Goal: Navigation & Orientation: Find specific page/section

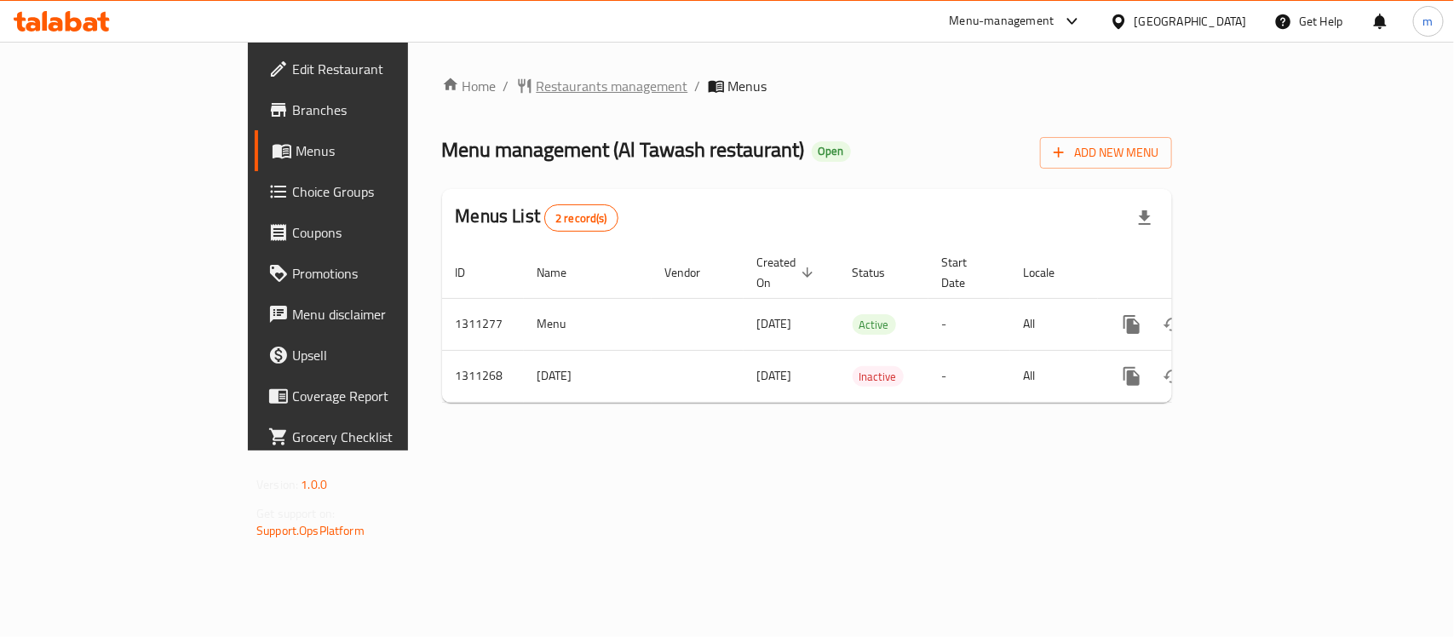
click at [536, 88] on span "Restaurants management" at bounding box center [612, 86] width 152 height 20
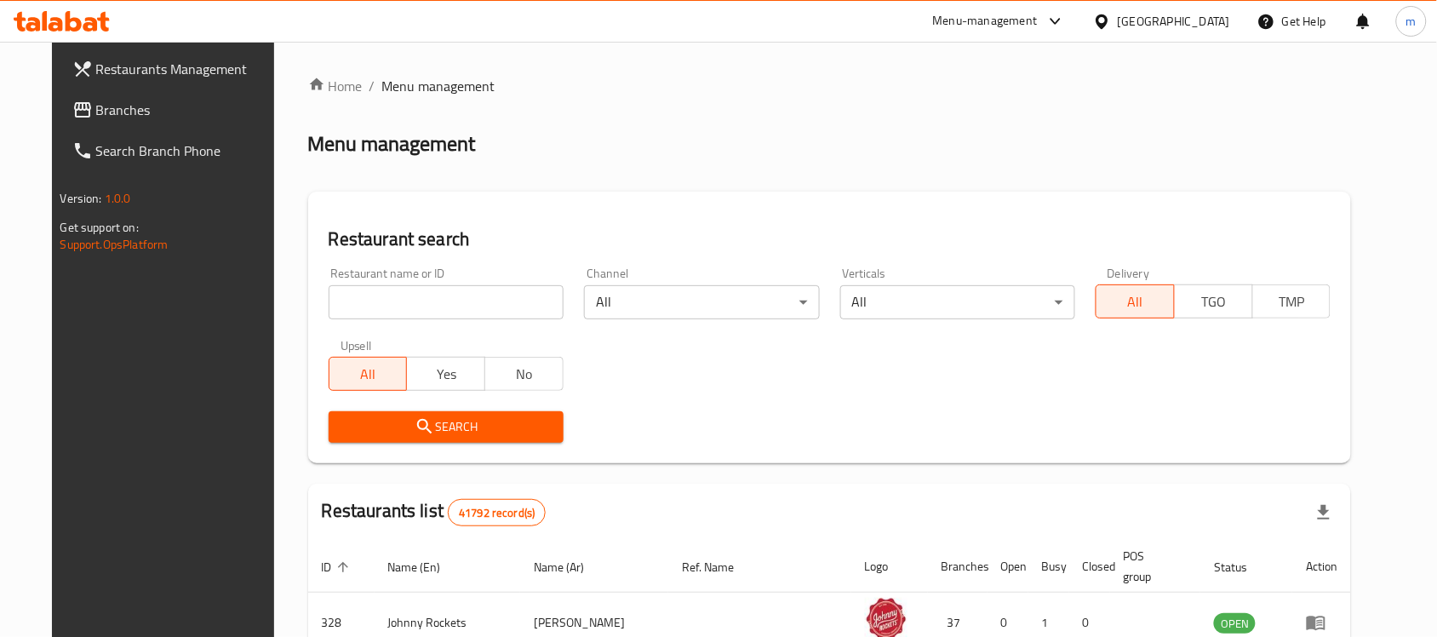
click at [119, 112] on span "Branches" at bounding box center [187, 110] width 182 height 20
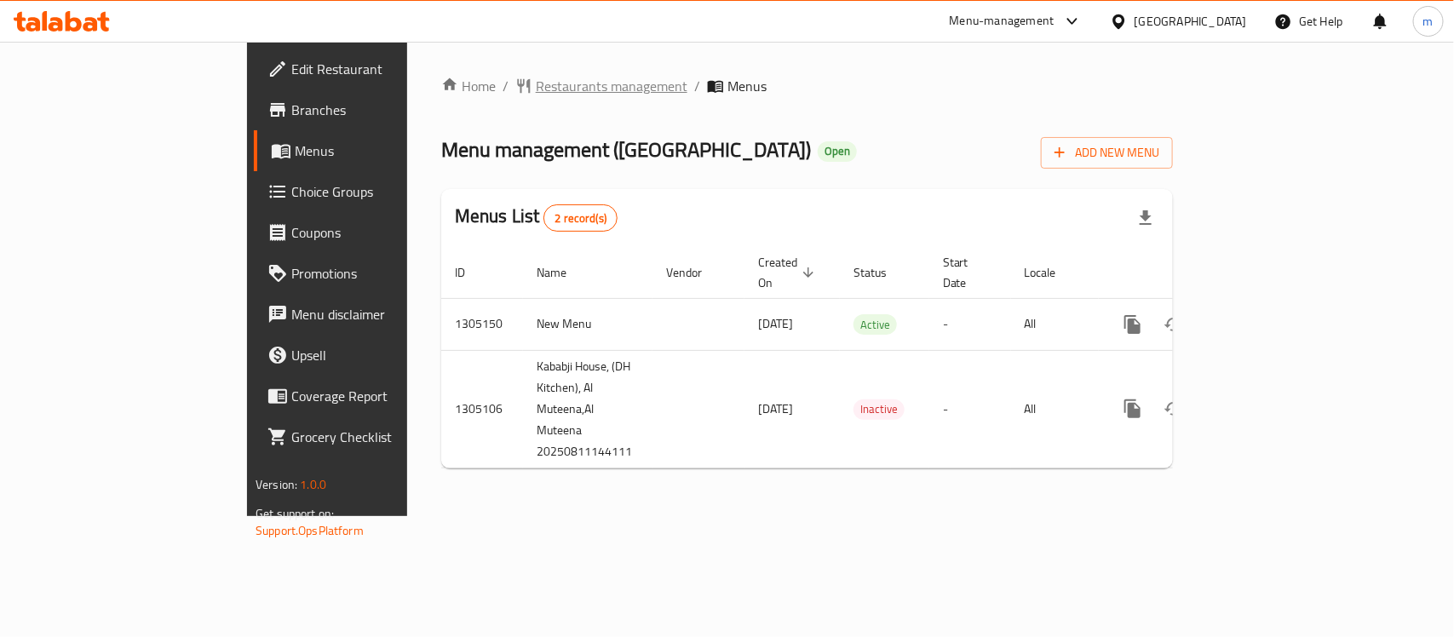
click at [536, 94] on span "Restaurants management" at bounding box center [612, 86] width 152 height 20
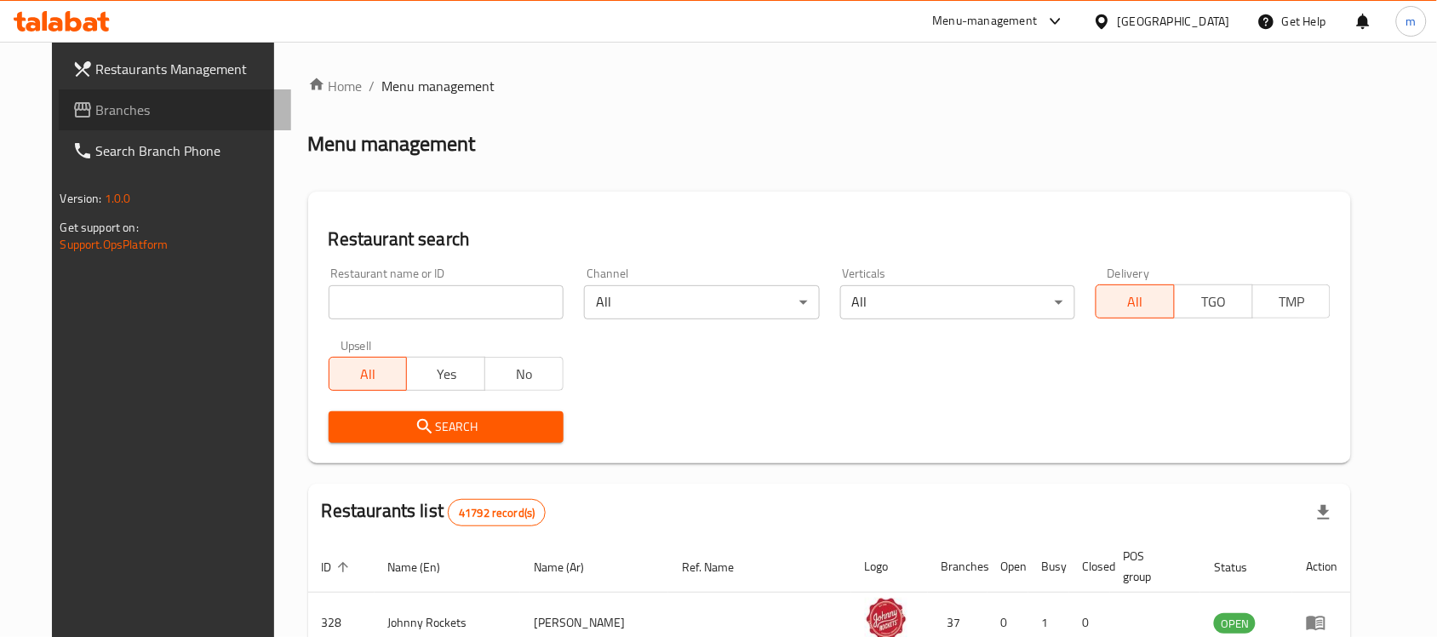
click at [79, 123] on link "Branches" at bounding box center [175, 109] width 233 height 41
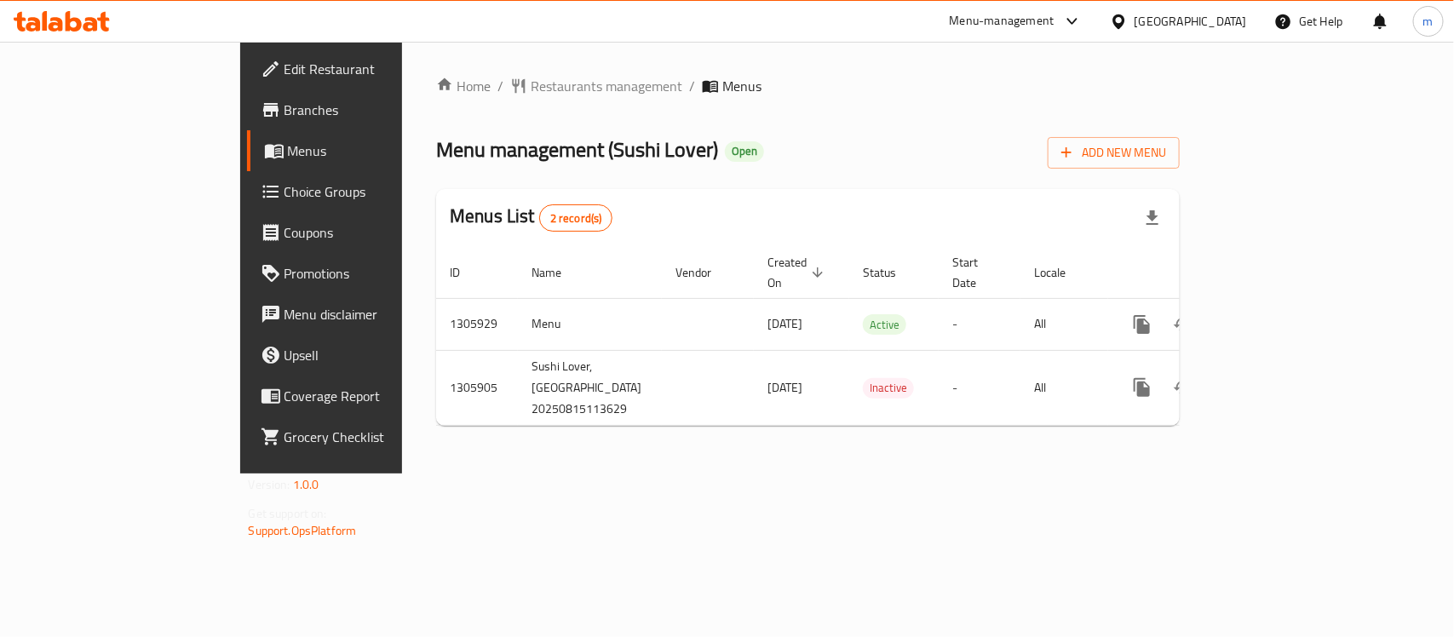
click at [1168, 22] on div "[GEOGRAPHIC_DATA]" at bounding box center [1190, 21] width 112 height 19
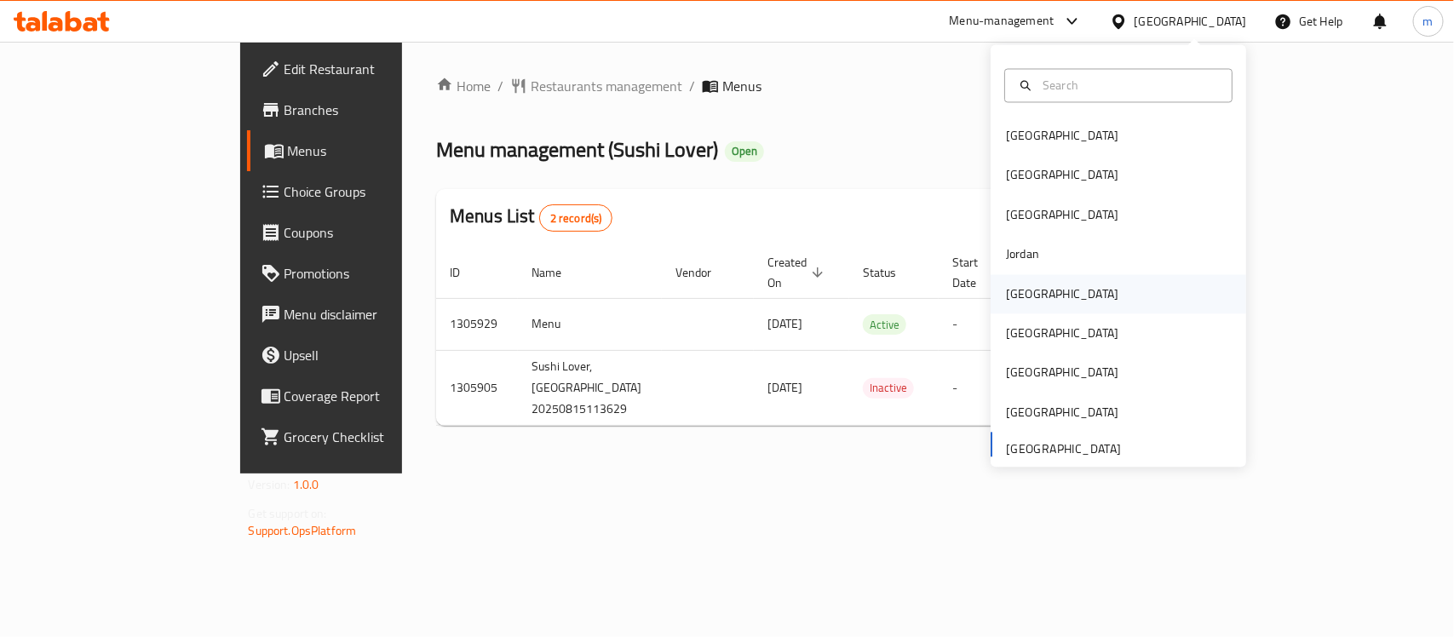
click at [1052, 307] on div "[GEOGRAPHIC_DATA]" at bounding box center [1117, 293] width 255 height 39
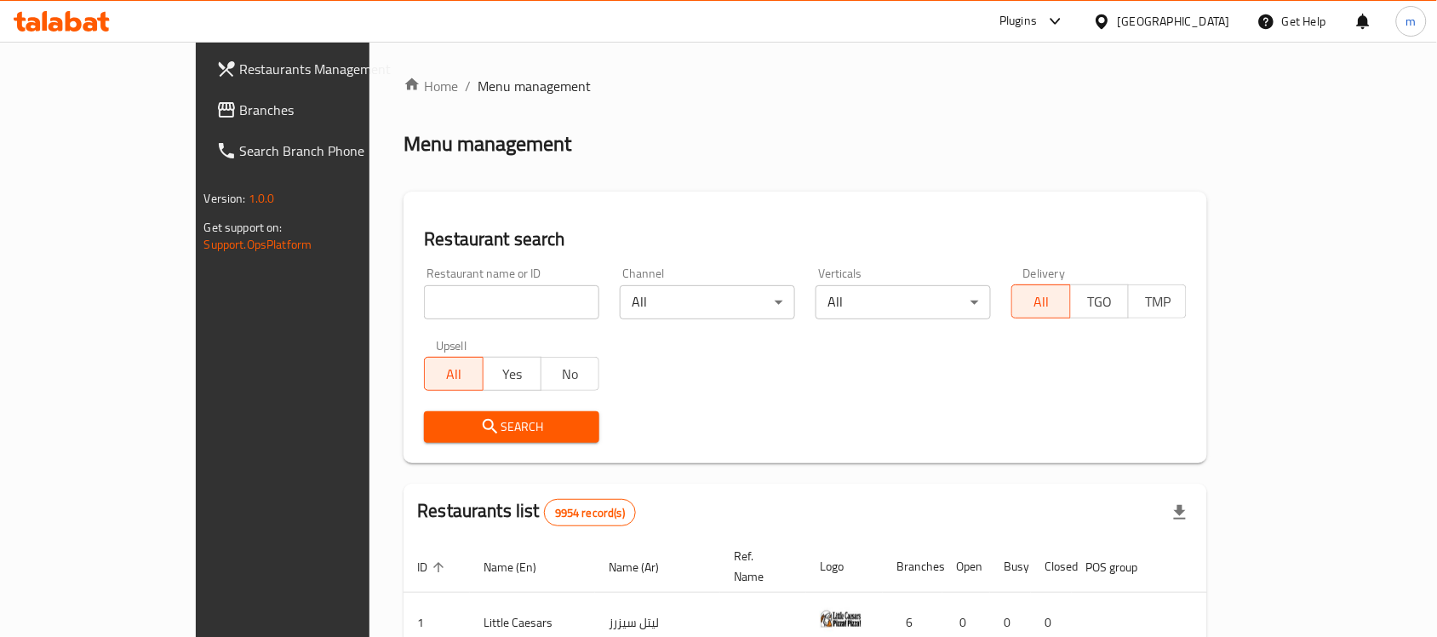
click at [240, 104] on span "Branches" at bounding box center [331, 110] width 182 height 20
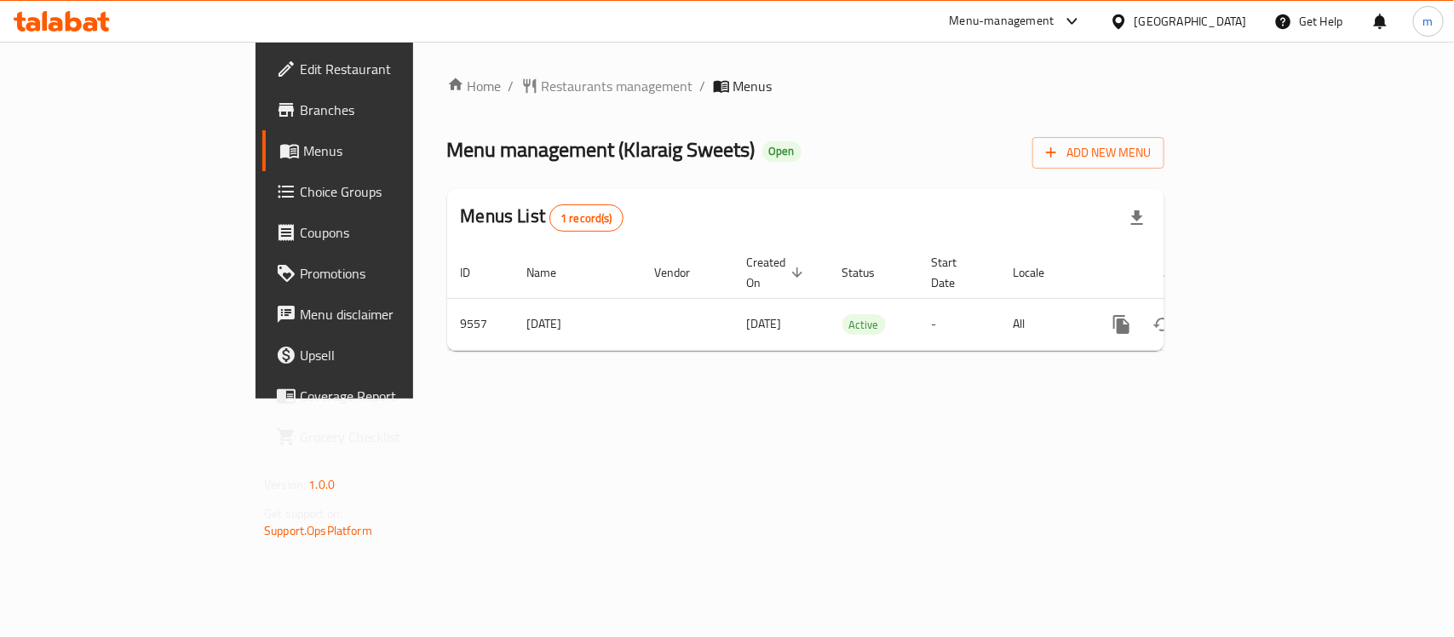
click at [1134, 23] on div at bounding box center [1122, 21] width 25 height 19
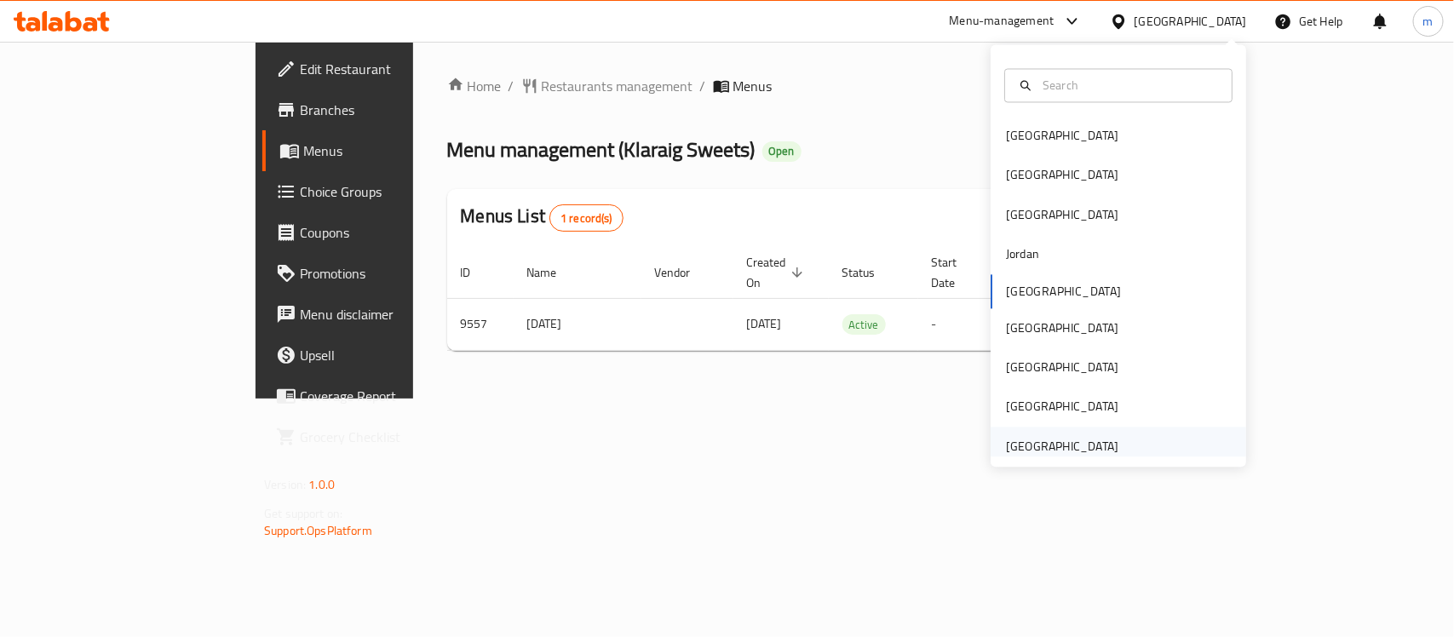
click at [1041, 441] on div "[GEOGRAPHIC_DATA]" at bounding box center [1062, 446] width 112 height 19
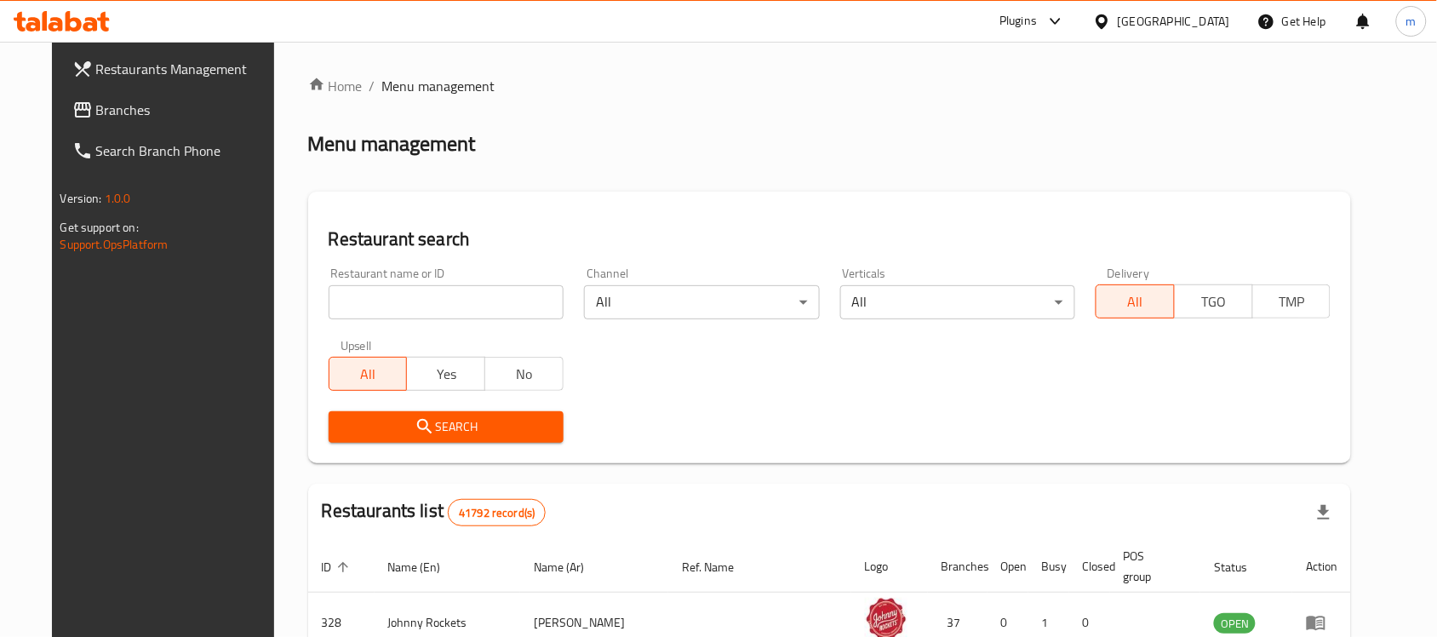
click at [143, 118] on span "Branches" at bounding box center [187, 110] width 182 height 20
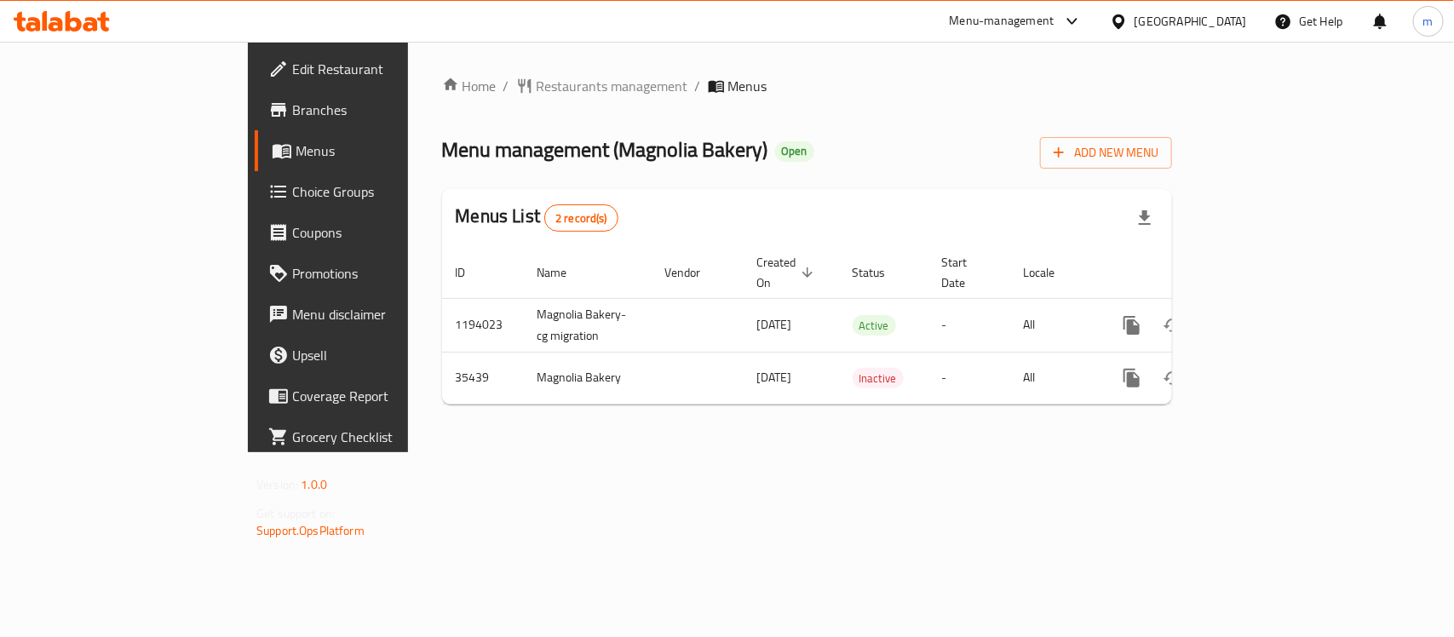
click at [1139, 19] on div "[GEOGRAPHIC_DATA]" at bounding box center [1190, 21] width 112 height 19
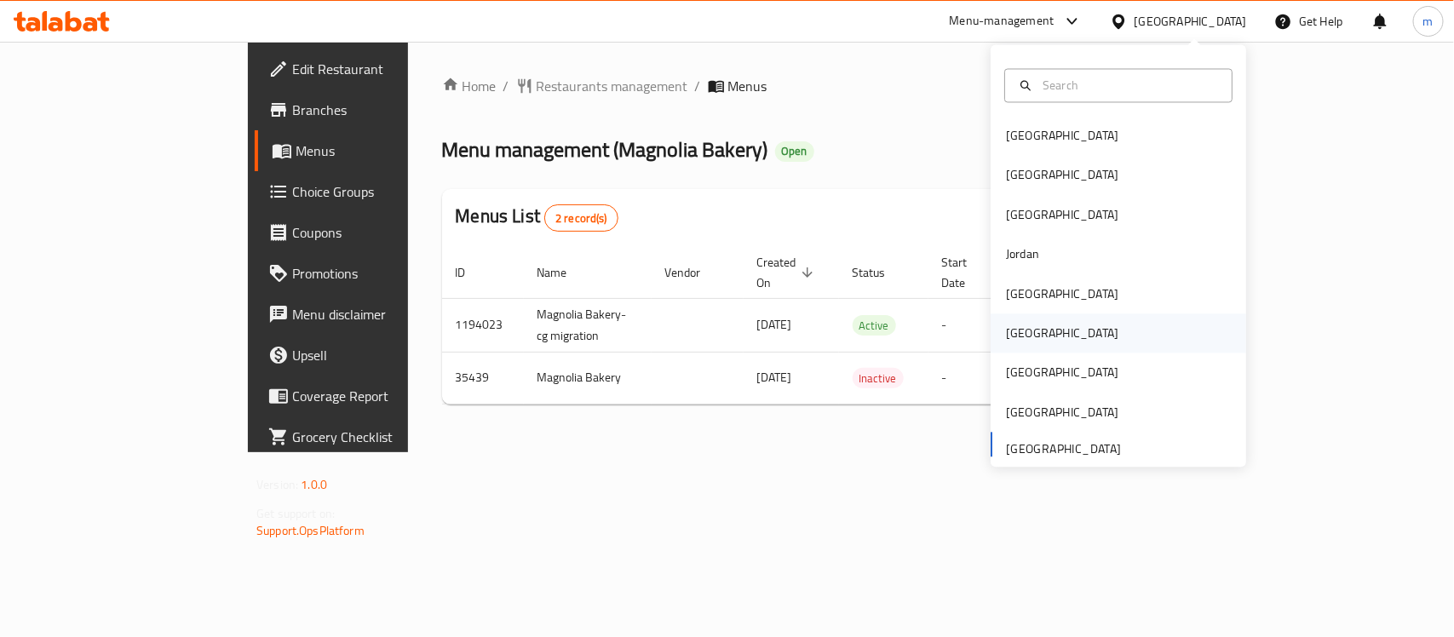
click at [1044, 338] on div "[GEOGRAPHIC_DATA]" at bounding box center [1117, 333] width 255 height 39
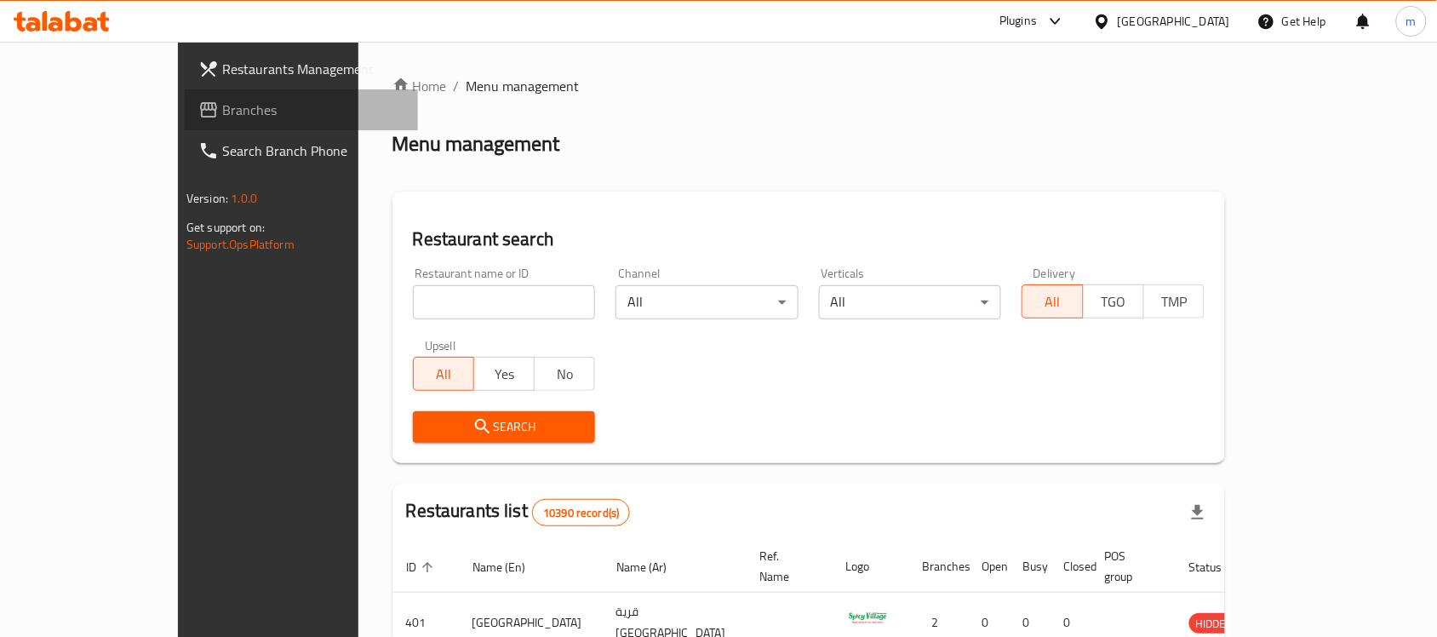
click at [222, 103] on span "Branches" at bounding box center [313, 110] width 182 height 20
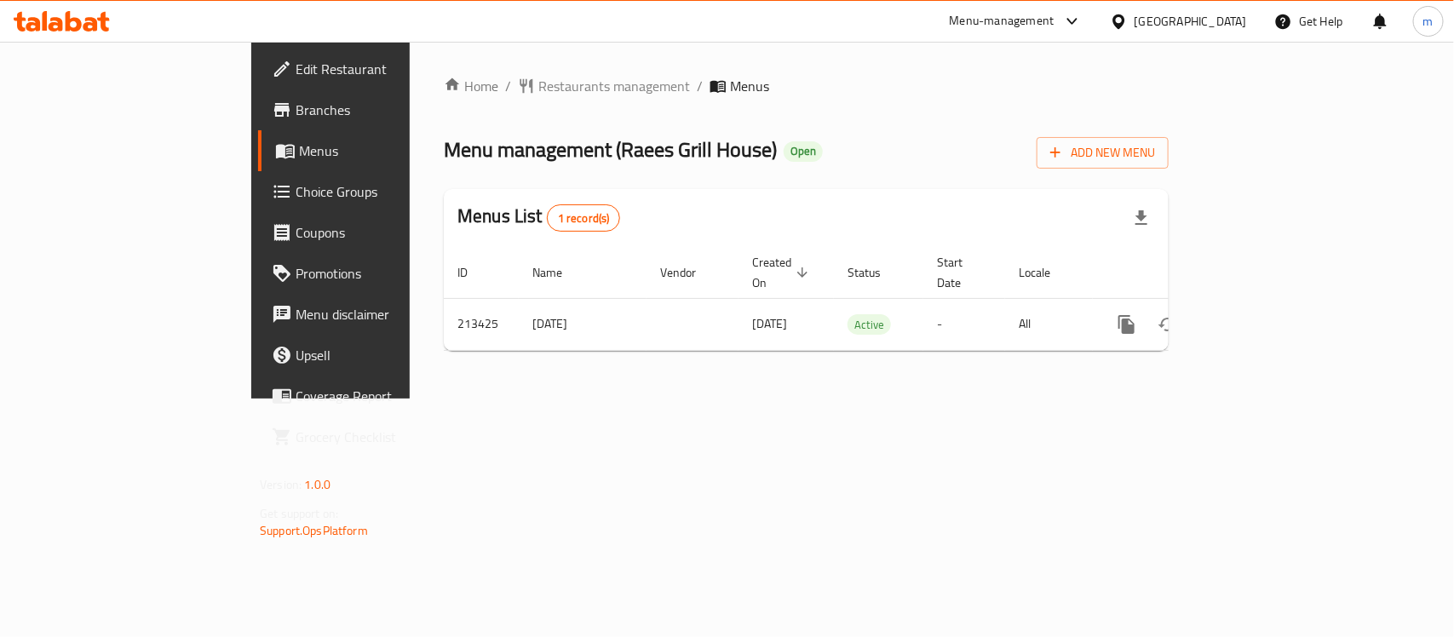
click at [1127, 30] on icon at bounding box center [1119, 22] width 18 height 18
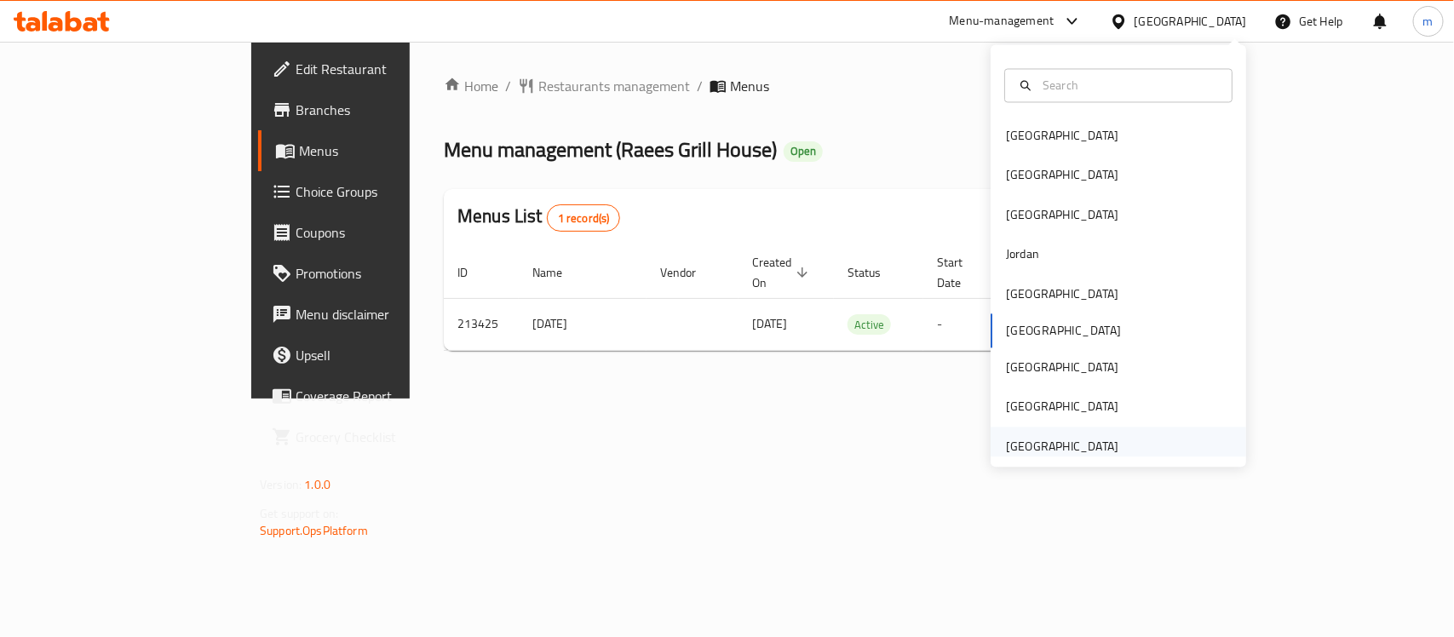
click at [1105, 445] on div "[GEOGRAPHIC_DATA]" at bounding box center [1062, 446] width 140 height 39
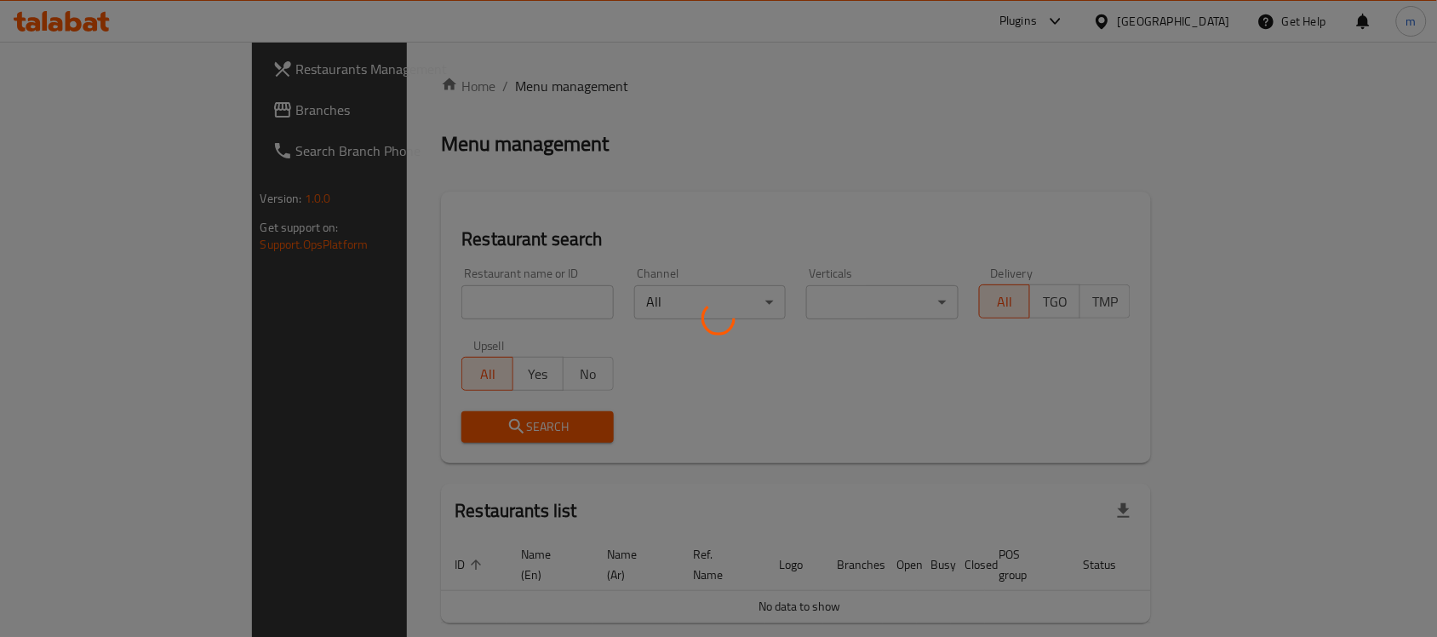
click at [94, 109] on div at bounding box center [718, 318] width 1437 height 637
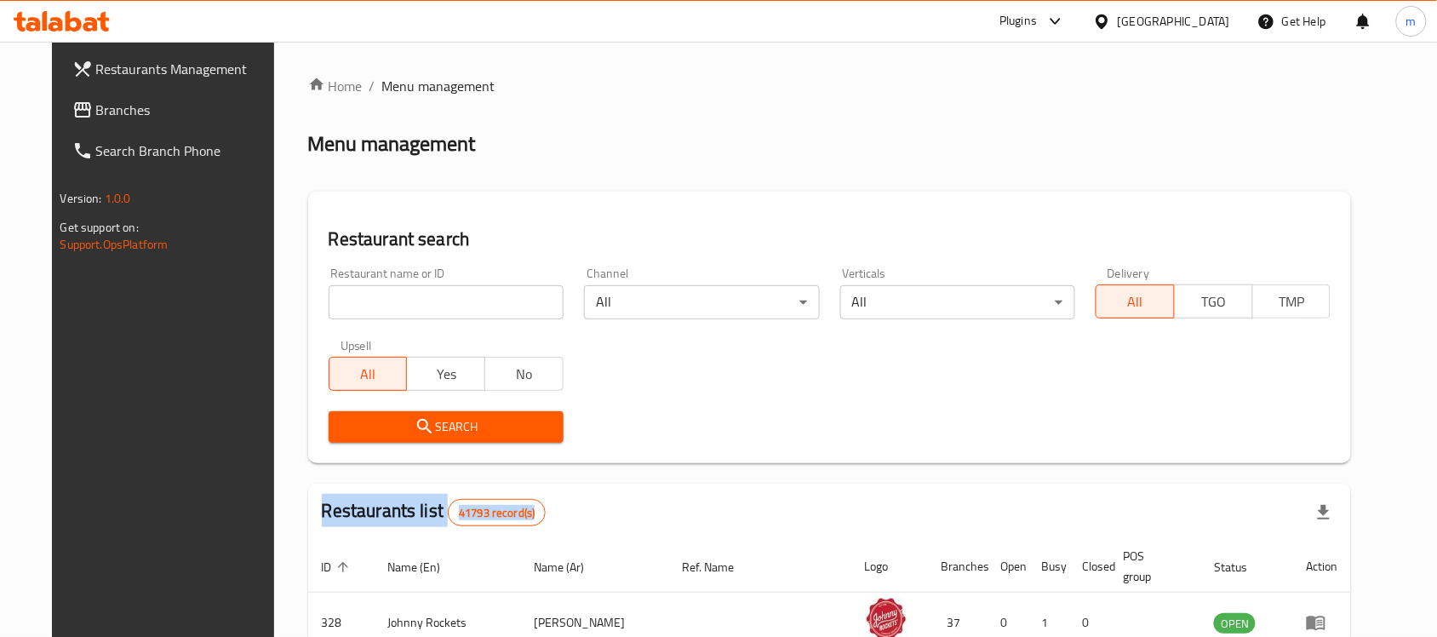
click at [96, 109] on span "Branches" at bounding box center [187, 110] width 182 height 20
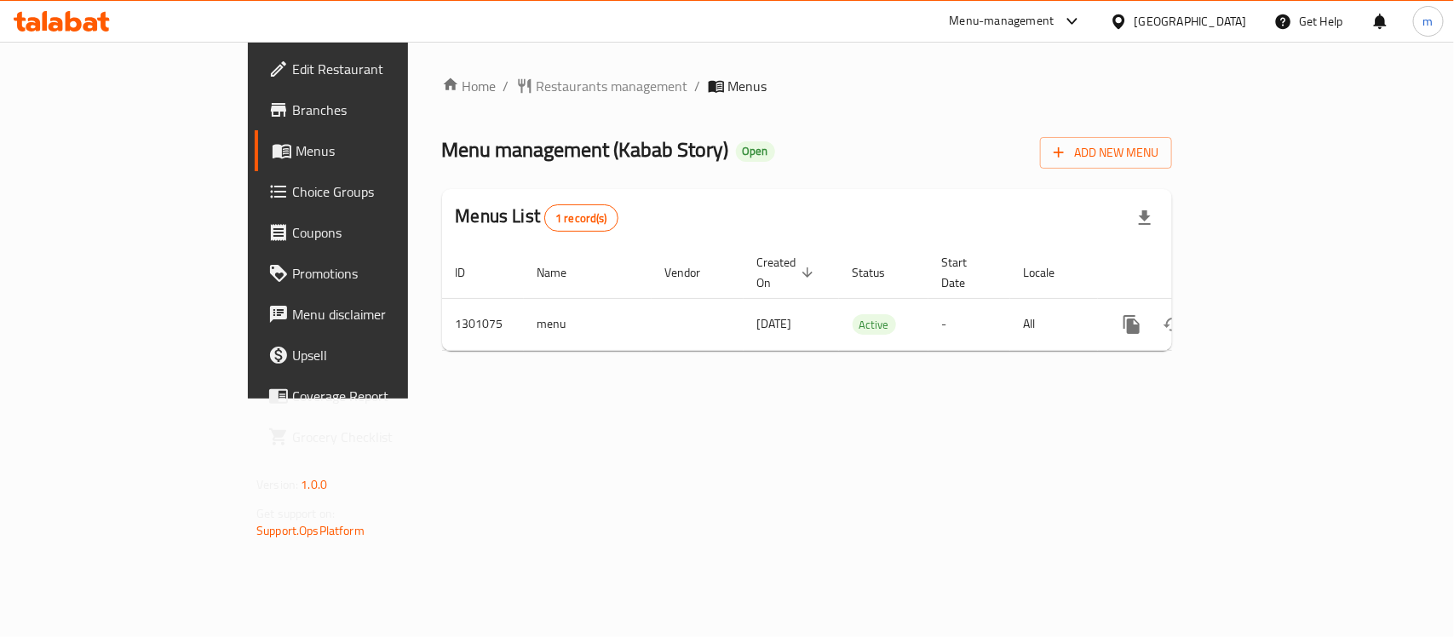
click at [1141, 24] on div "[GEOGRAPHIC_DATA]" at bounding box center [1190, 21] width 112 height 19
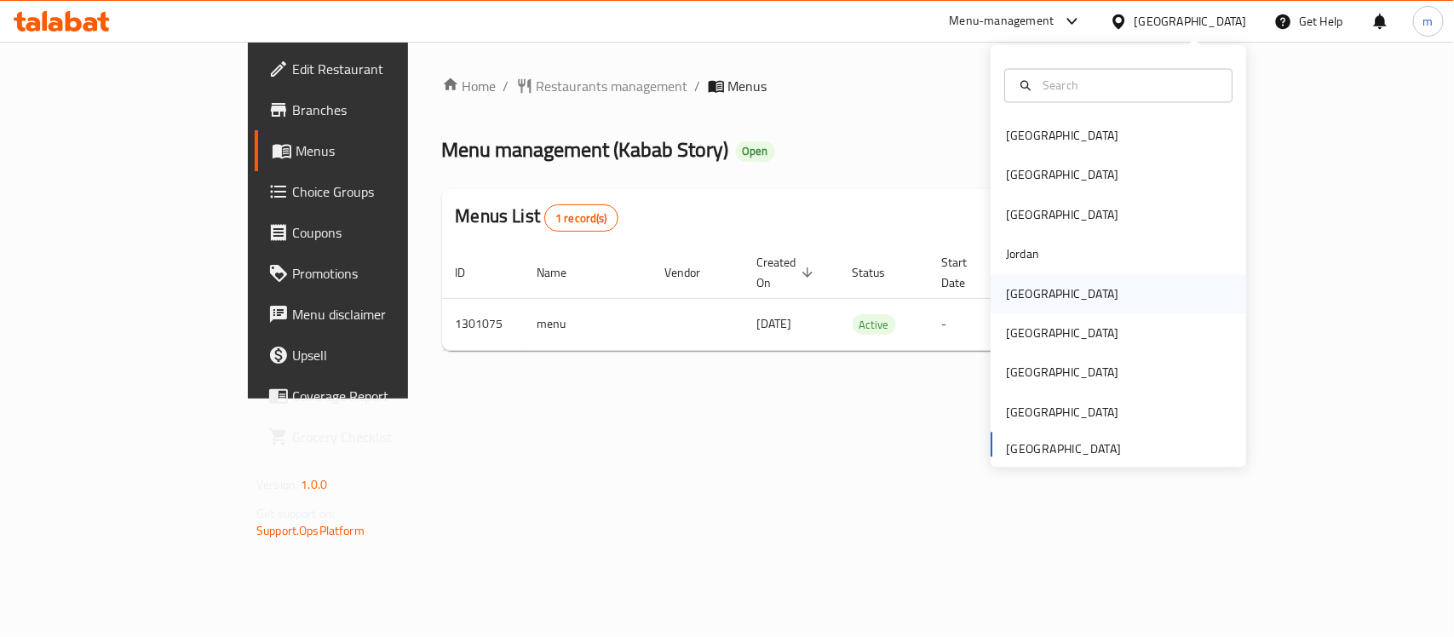
click at [1043, 307] on div "[GEOGRAPHIC_DATA]" at bounding box center [1117, 293] width 255 height 39
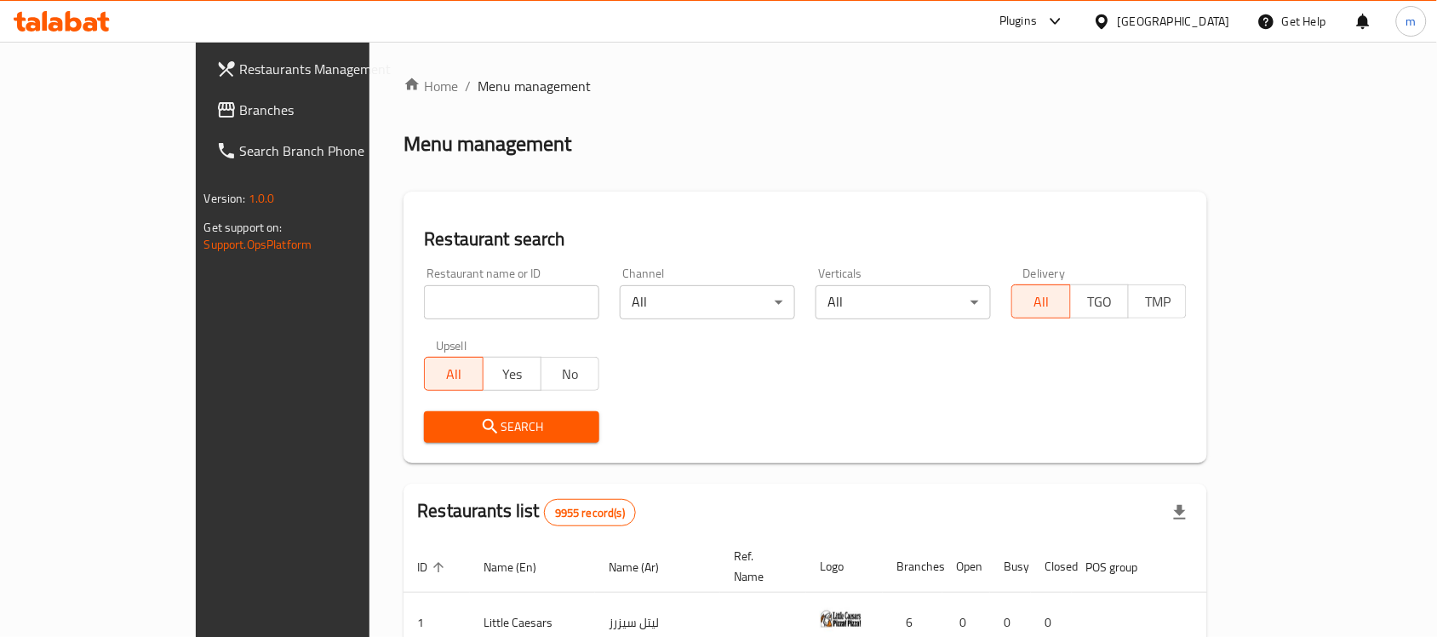
click at [240, 116] on span "Branches" at bounding box center [331, 110] width 182 height 20
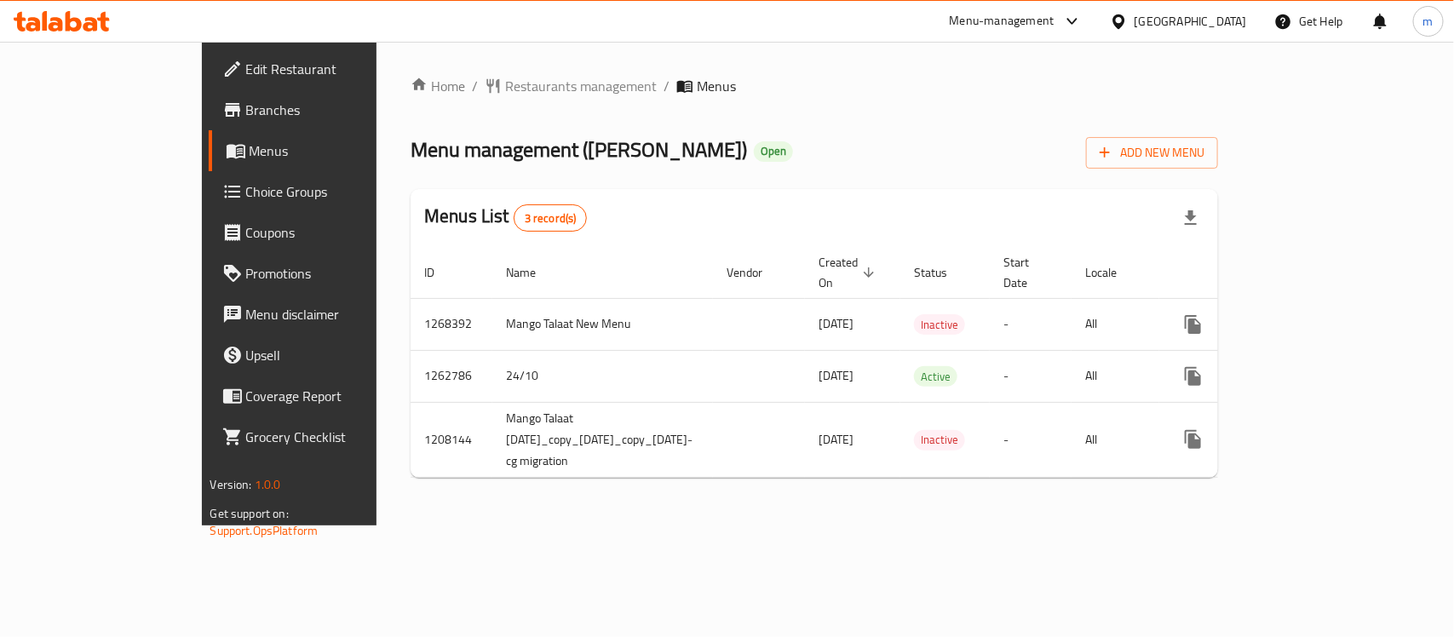
click at [1124, 21] on icon at bounding box center [1118, 21] width 12 height 14
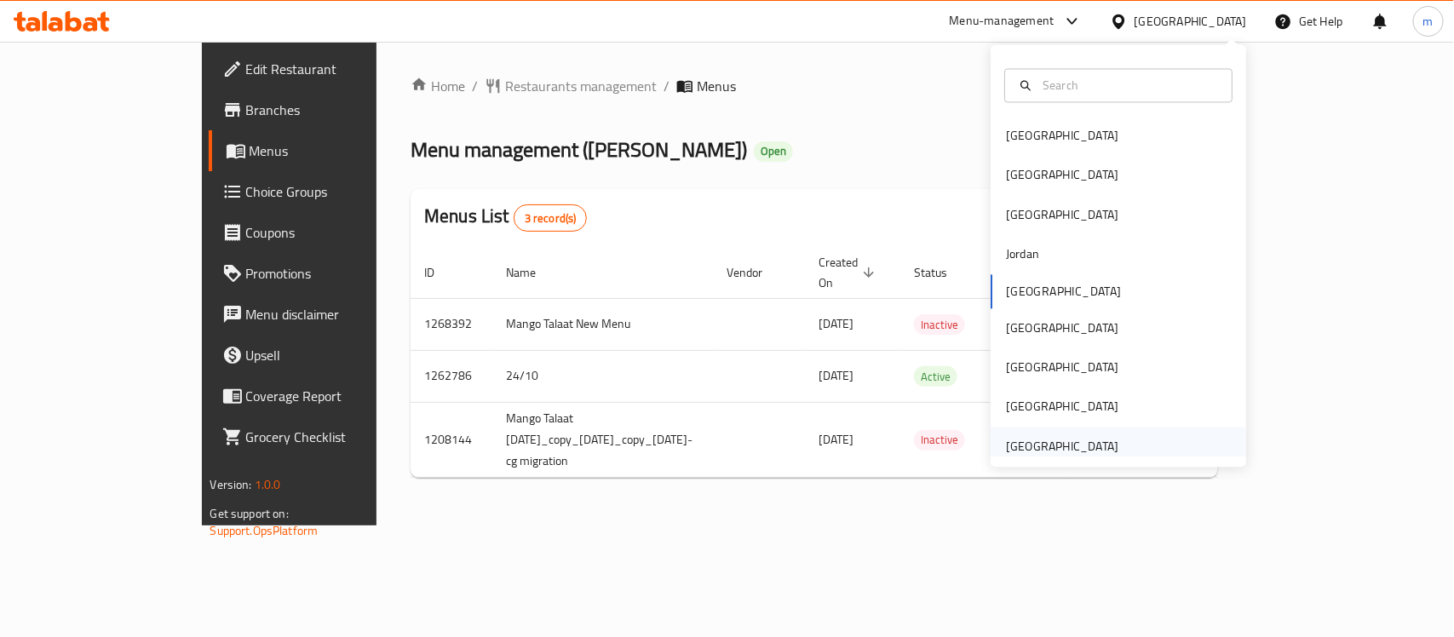
click at [1035, 439] on div "[GEOGRAPHIC_DATA]" at bounding box center [1062, 446] width 112 height 19
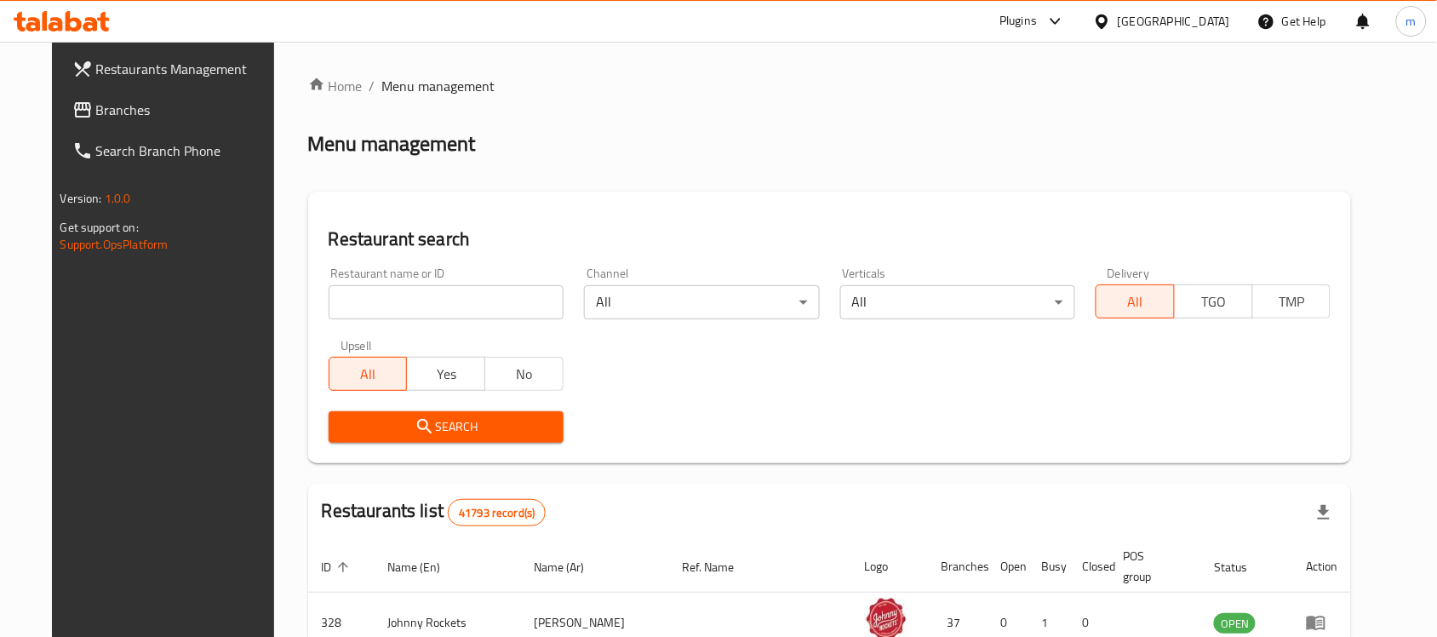
click at [142, 120] on link "Branches" at bounding box center [175, 109] width 233 height 41
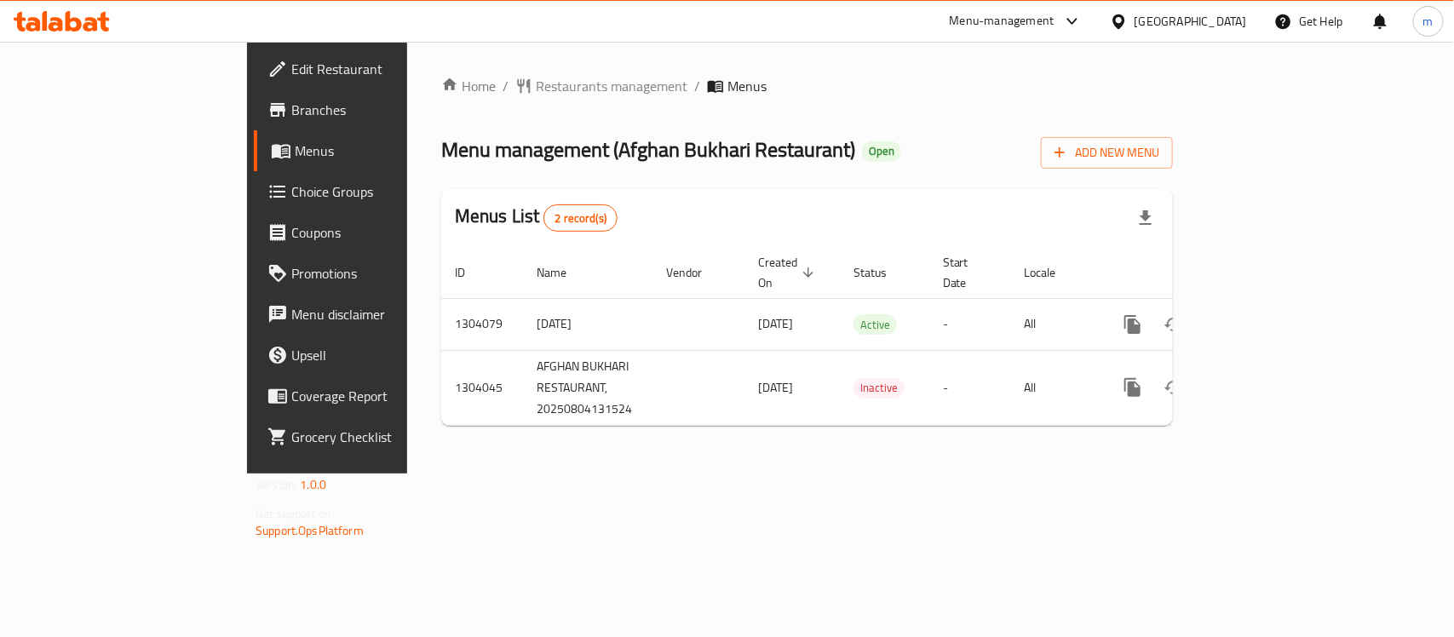
click at [1173, 14] on div "[GEOGRAPHIC_DATA]" at bounding box center [1190, 21] width 112 height 19
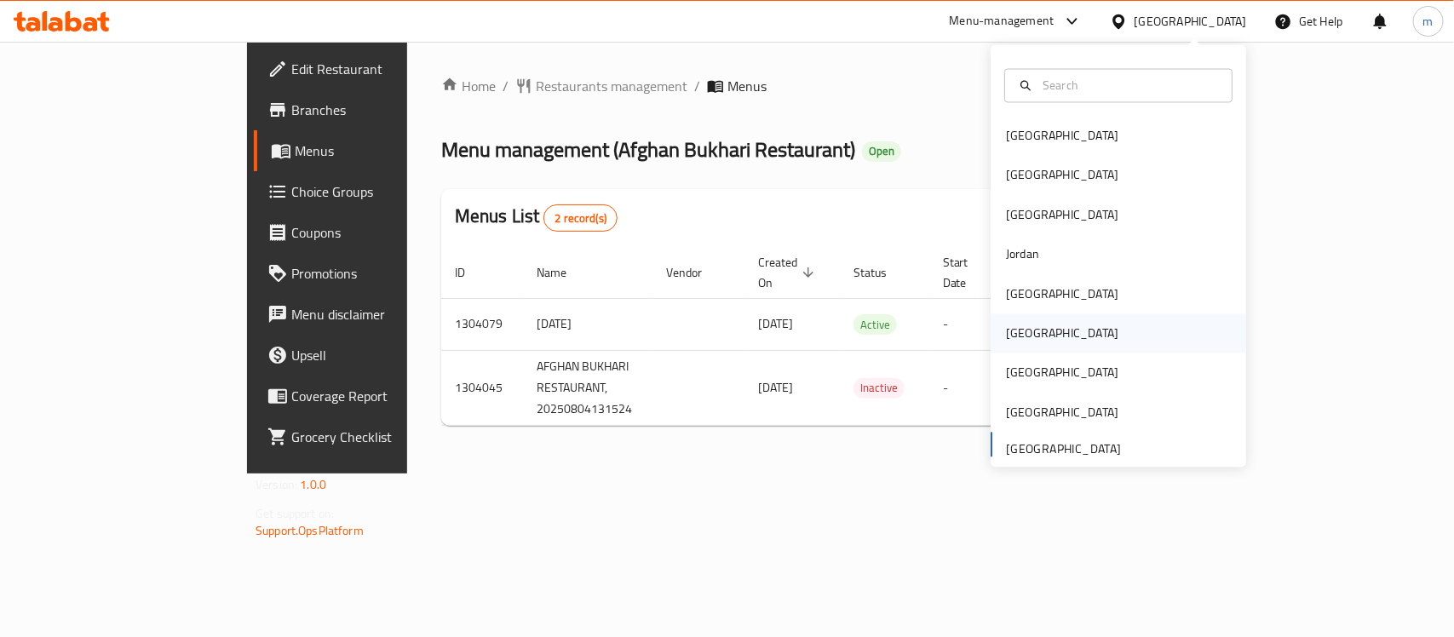
click at [1054, 338] on div "[GEOGRAPHIC_DATA]" at bounding box center [1117, 333] width 255 height 39
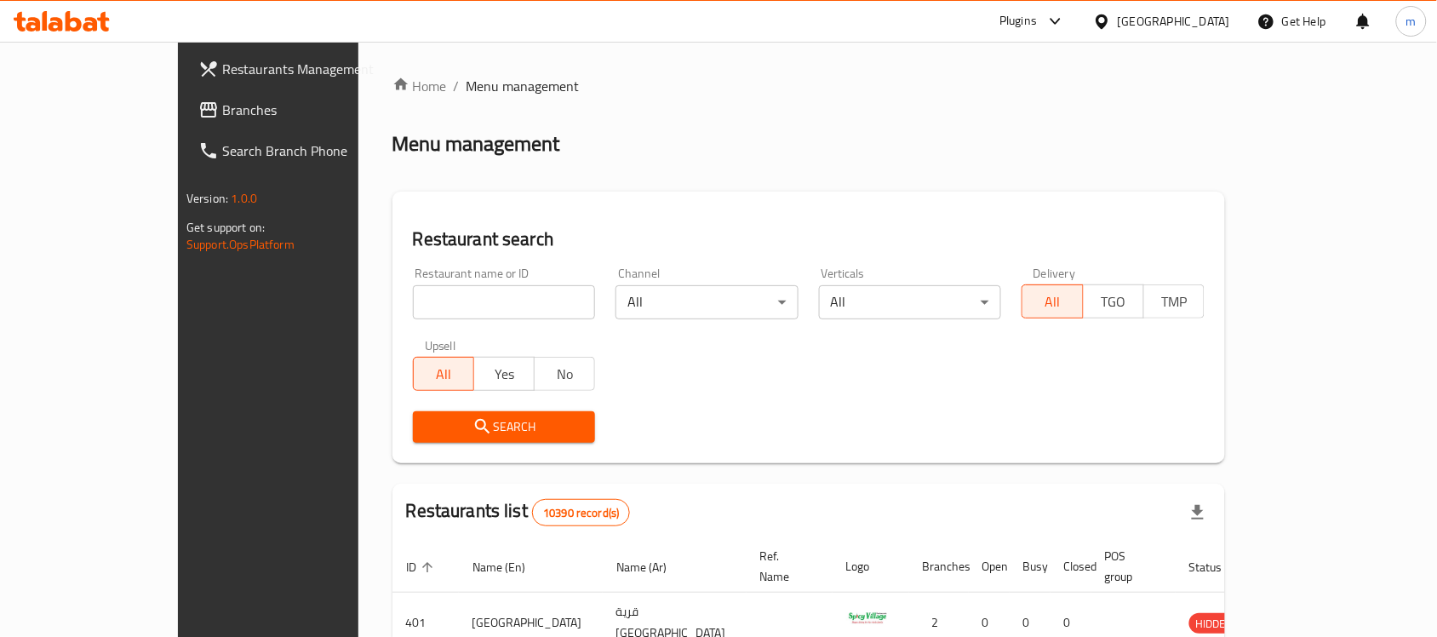
click at [222, 112] on span "Branches" at bounding box center [313, 110] width 182 height 20
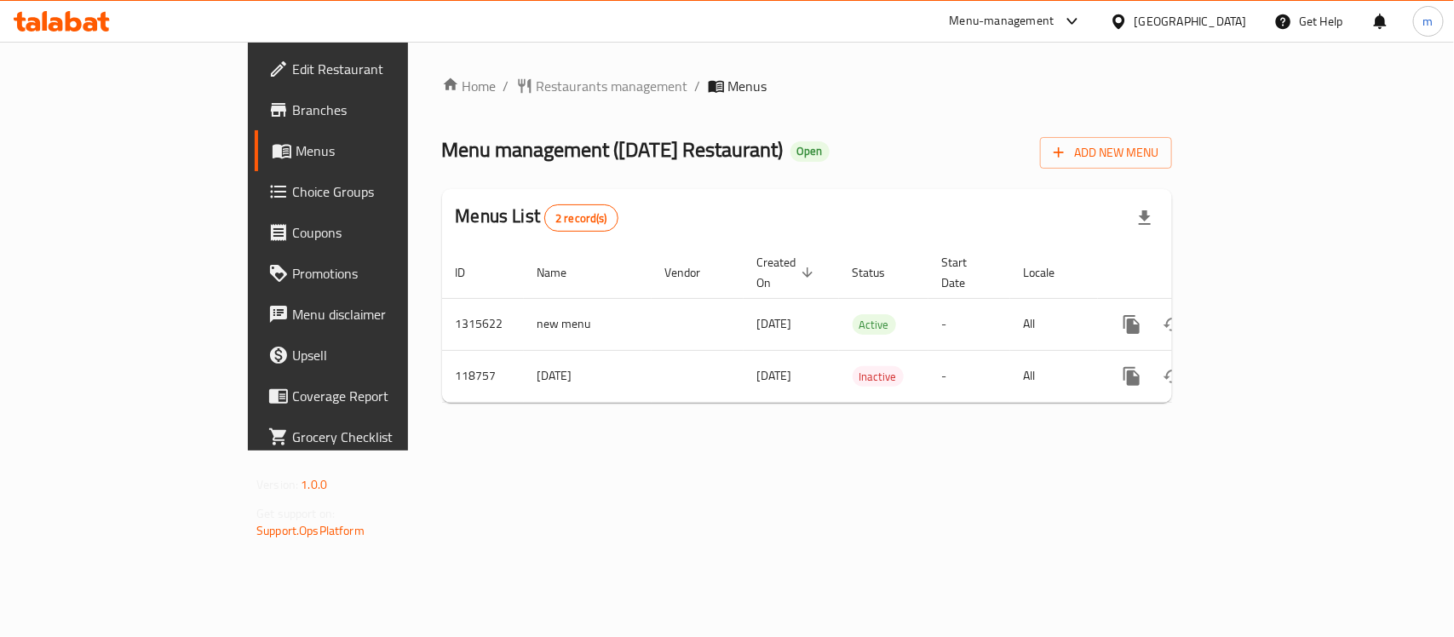
click at [1124, 24] on icon at bounding box center [1118, 21] width 12 height 14
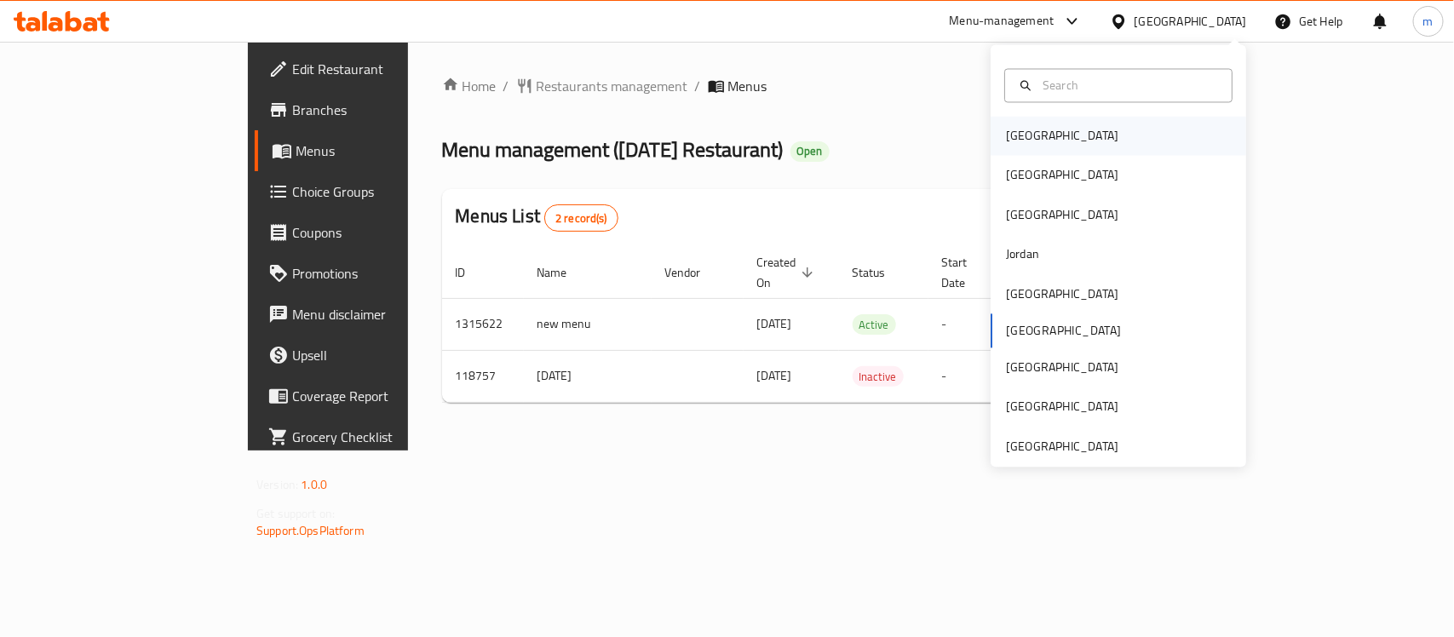
click at [1030, 133] on div "[GEOGRAPHIC_DATA]" at bounding box center [1062, 136] width 140 height 39
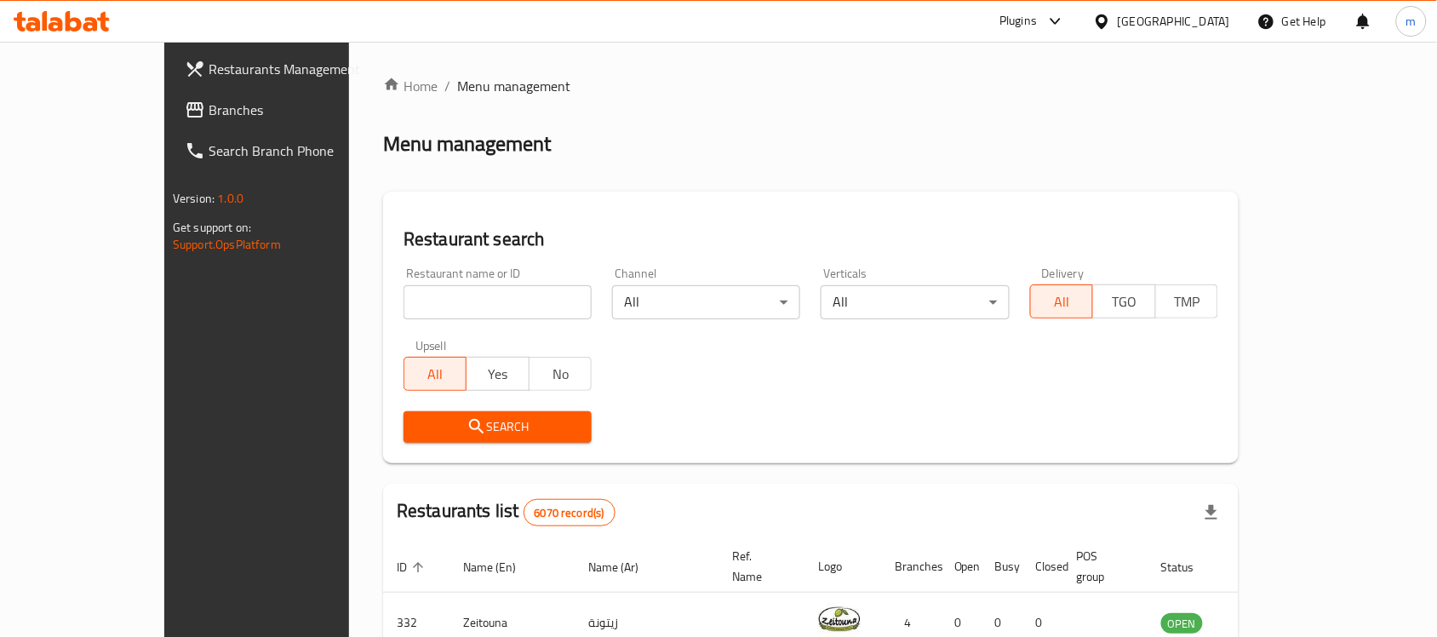
click at [209, 102] on span "Branches" at bounding box center [300, 110] width 182 height 20
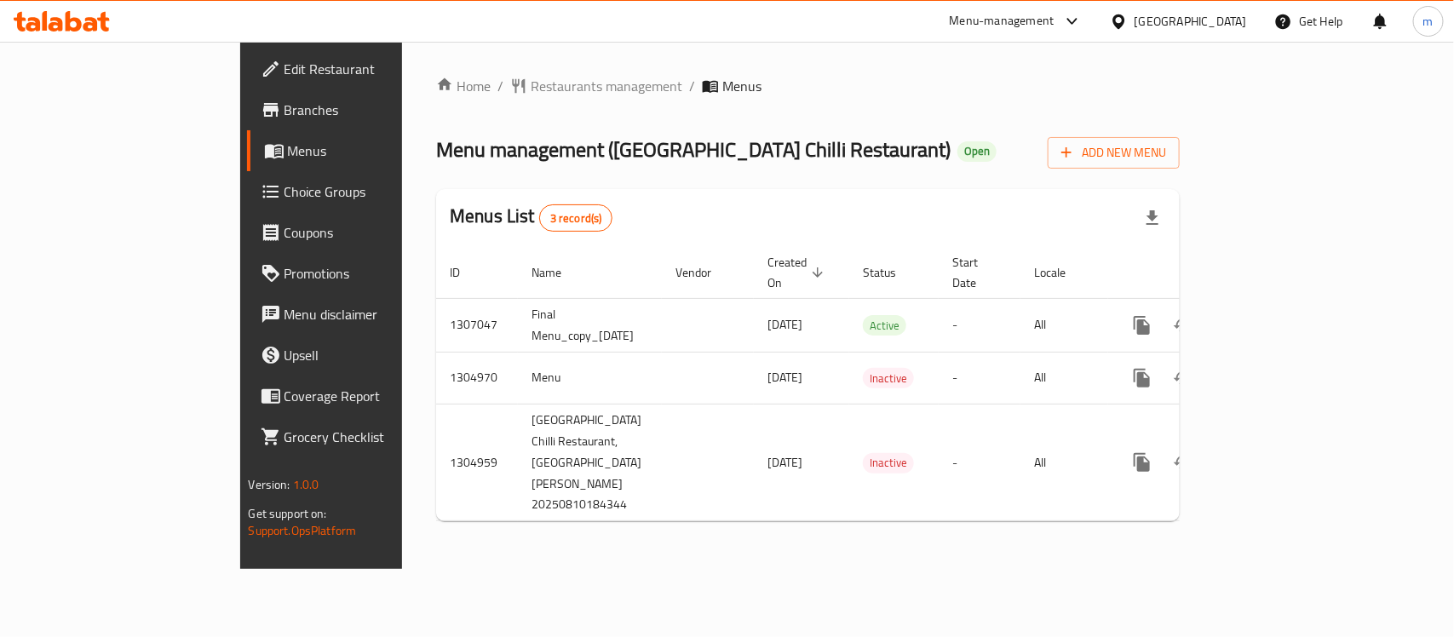
click at [1207, 17] on div "[GEOGRAPHIC_DATA]" at bounding box center [1190, 21] width 112 height 19
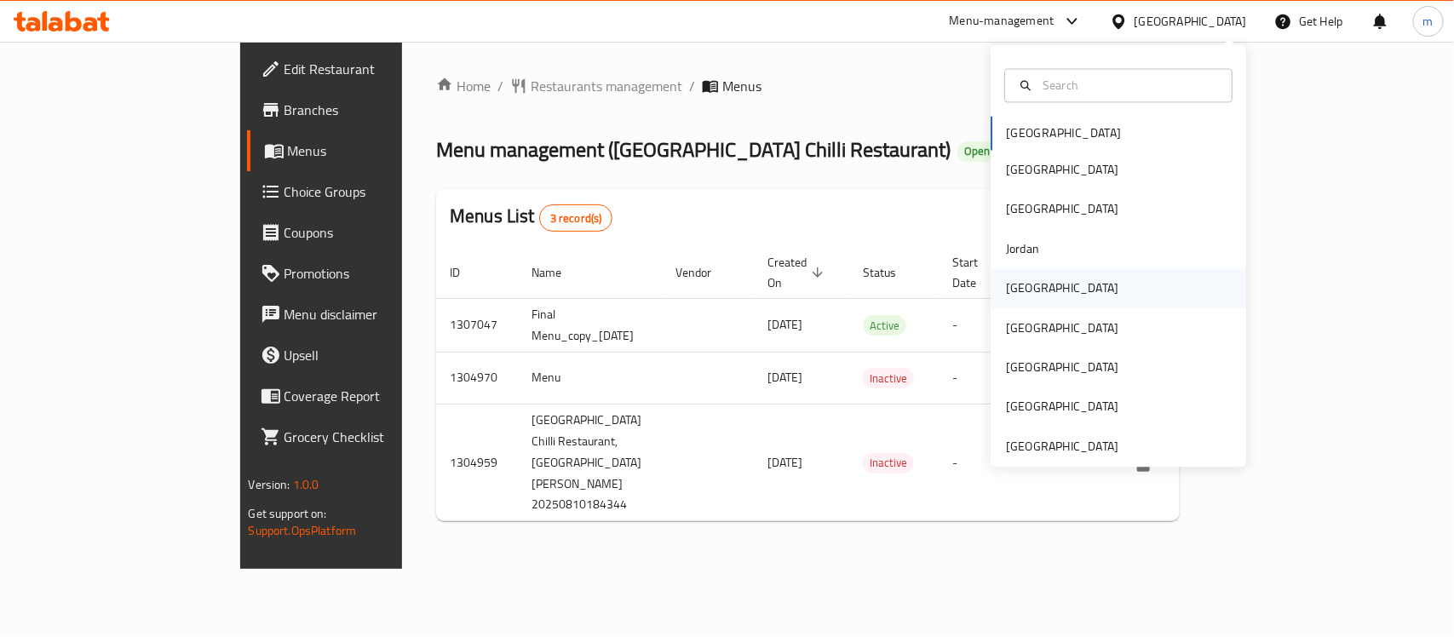
click at [1035, 290] on div "[GEOGRAPHIC_DATA]" at bounding box center [1062, 288] width 140 height 39
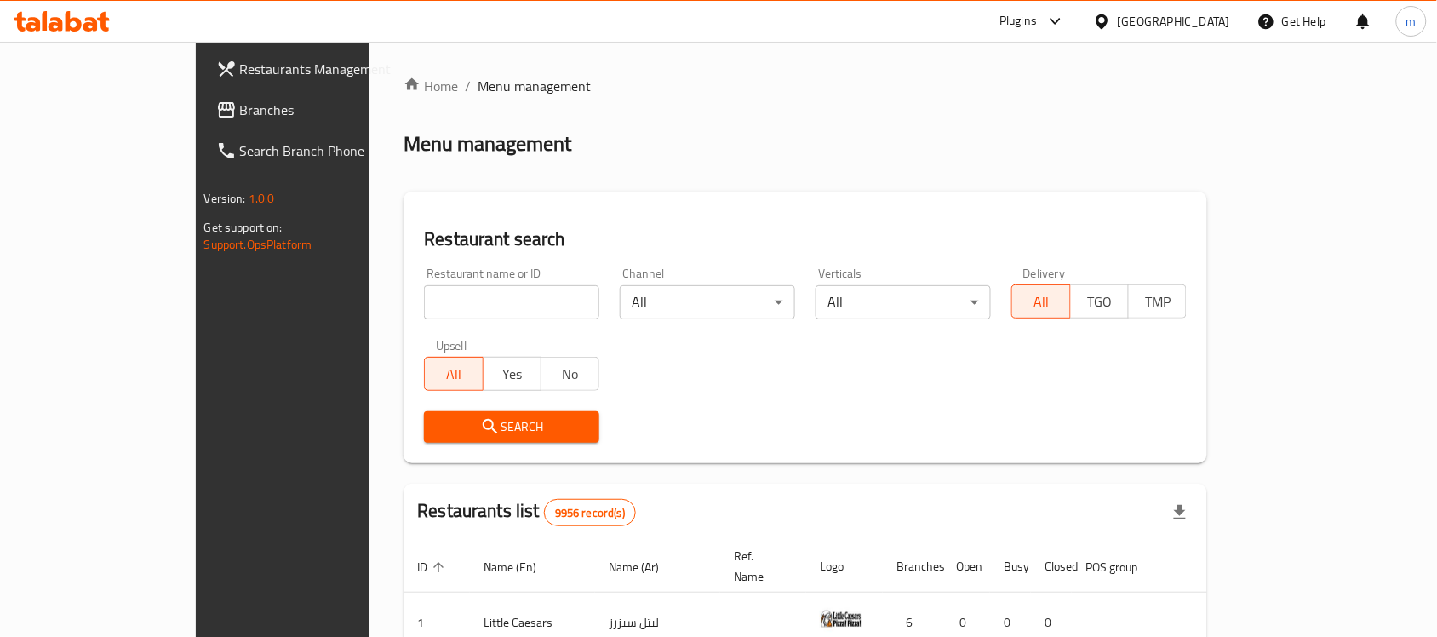
click at [203, 86] on link "Restaurants Management" at bounding box center [319, 69] width 233 height 41
click at [203, 122] on link "Branches" at bounding box center [319, 109] width 233 height 41
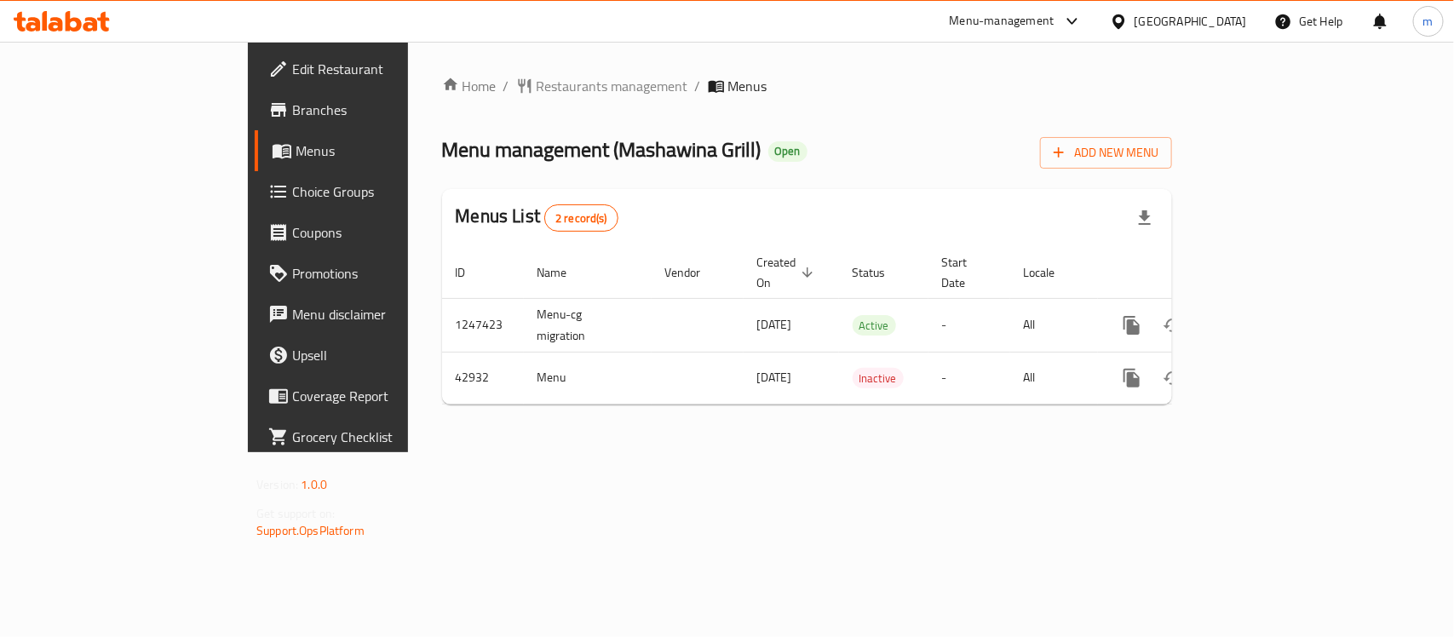
click at [1218, 31] on div "[GEOGRAPHIC_DATA]" at bounding box center [1190, 21] width 112 height 19
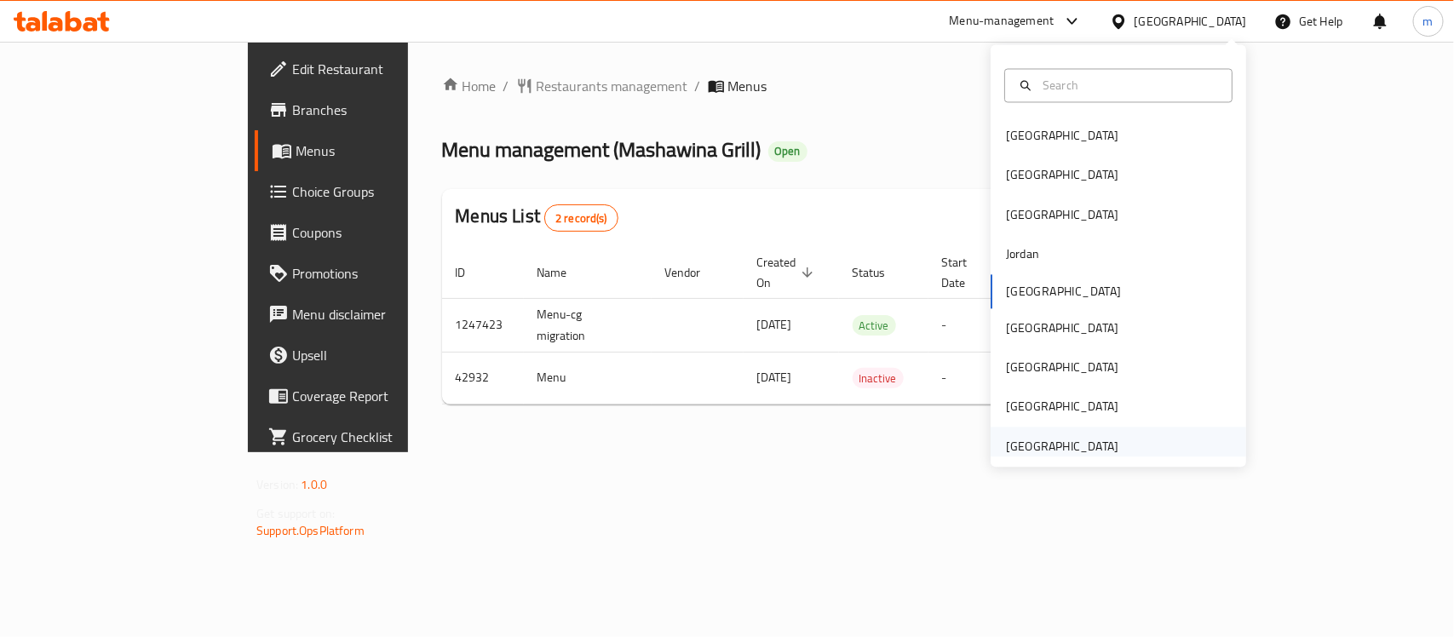
click at [1063, 445] on div "[GEOGRAPHIC_DATA]" at bounding box center [1062, 446] width 112 height 19
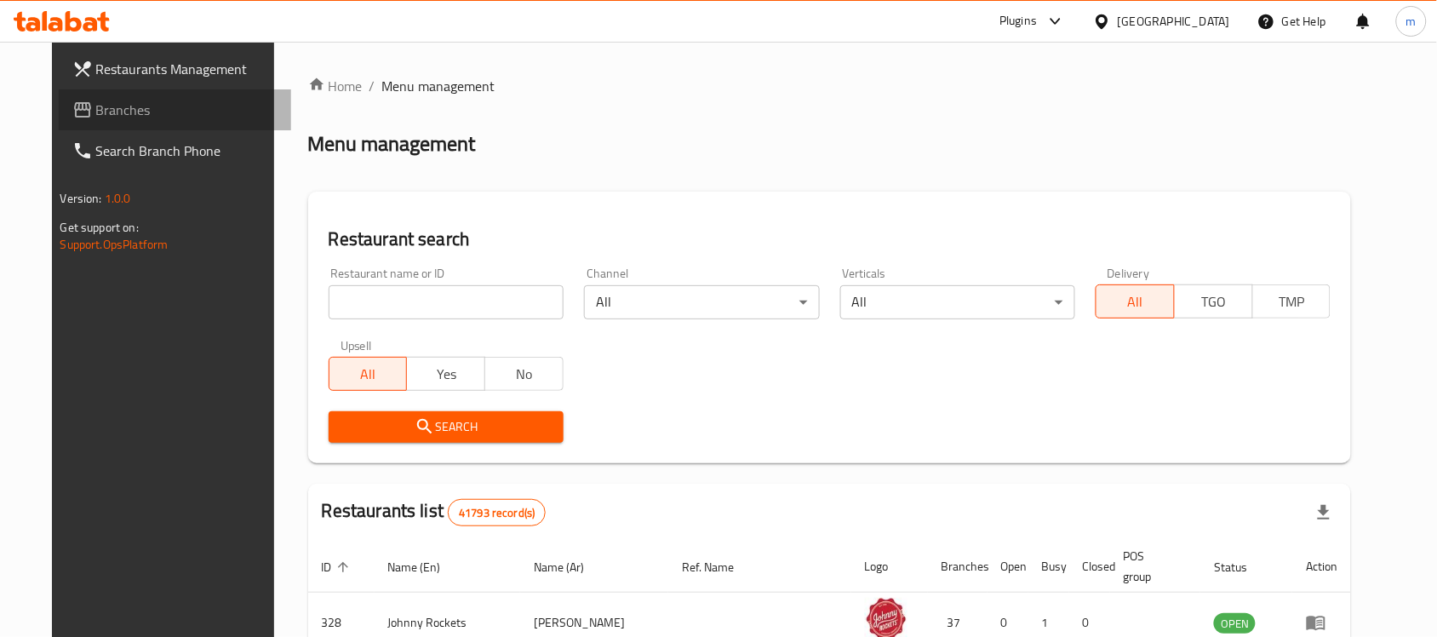
click at [100, 96] on link "Branches" at bounding box center [175, 109] width 233 height 41
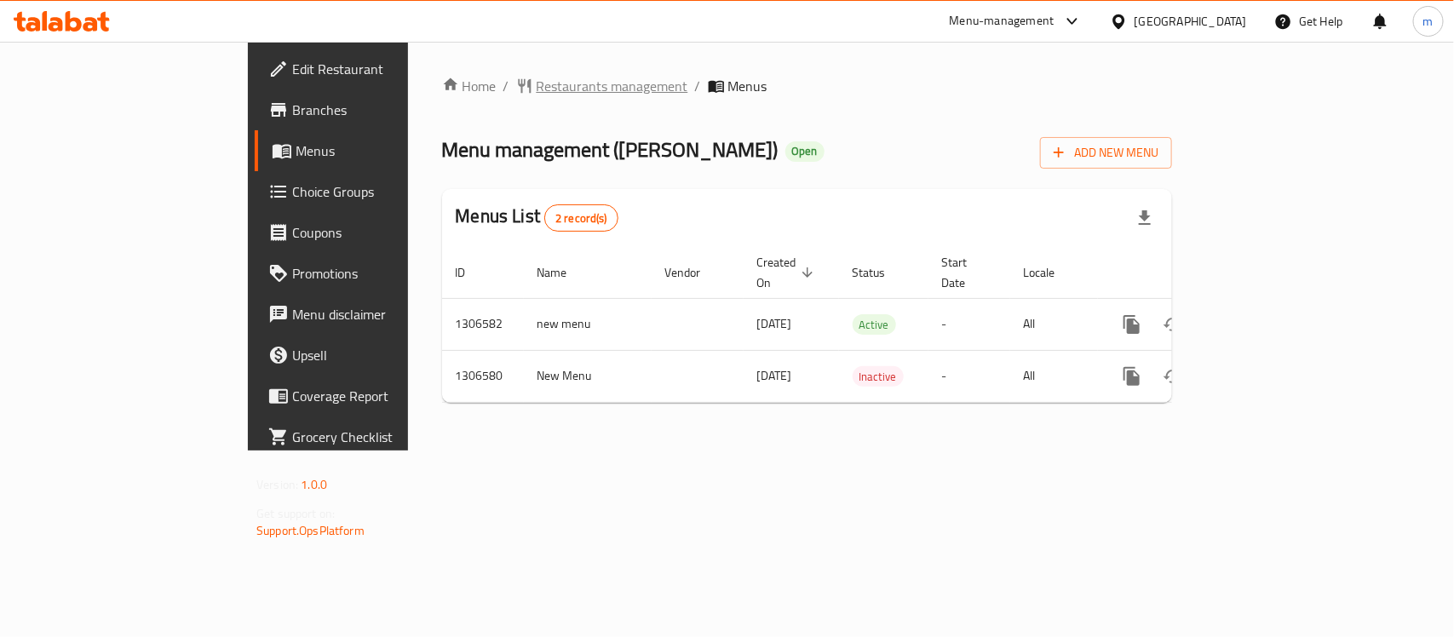
click at [536, 83] on span "Restaurants management" at bounding box center [612, 86] width 152 height 20
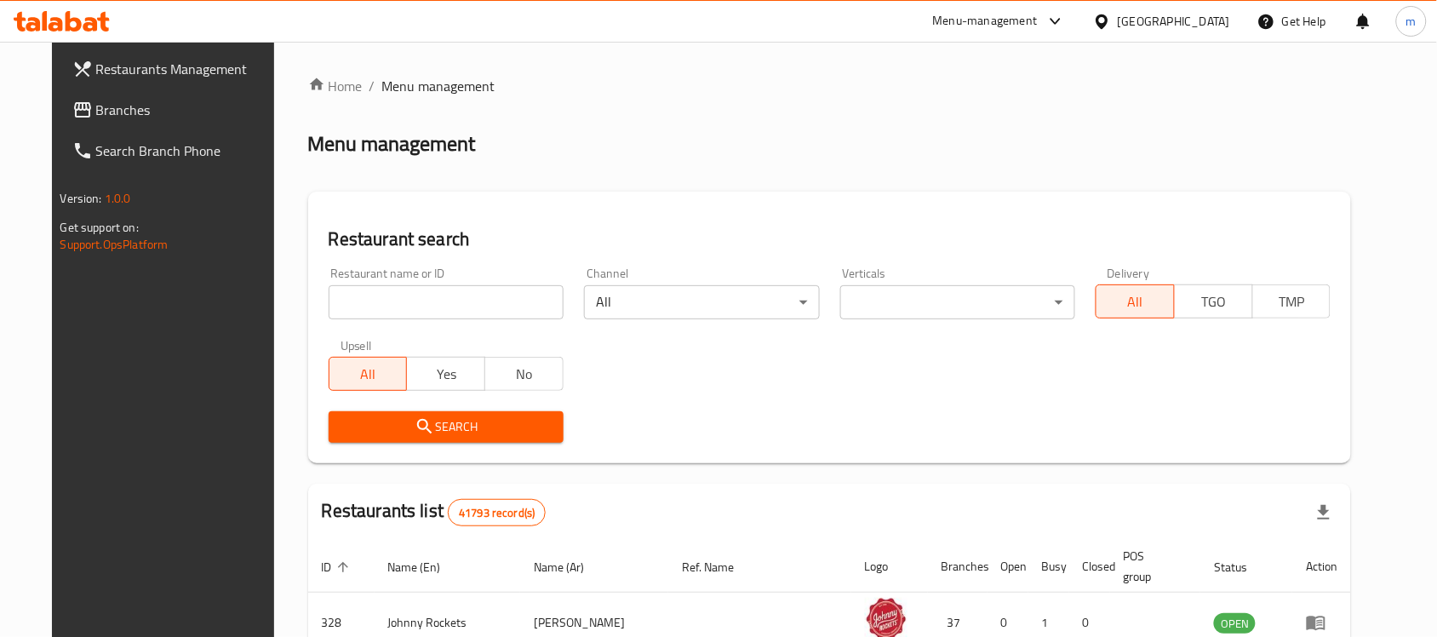
click at [141, 120] on link "Branches" at bounding box center [175, 109] width 233 height 41
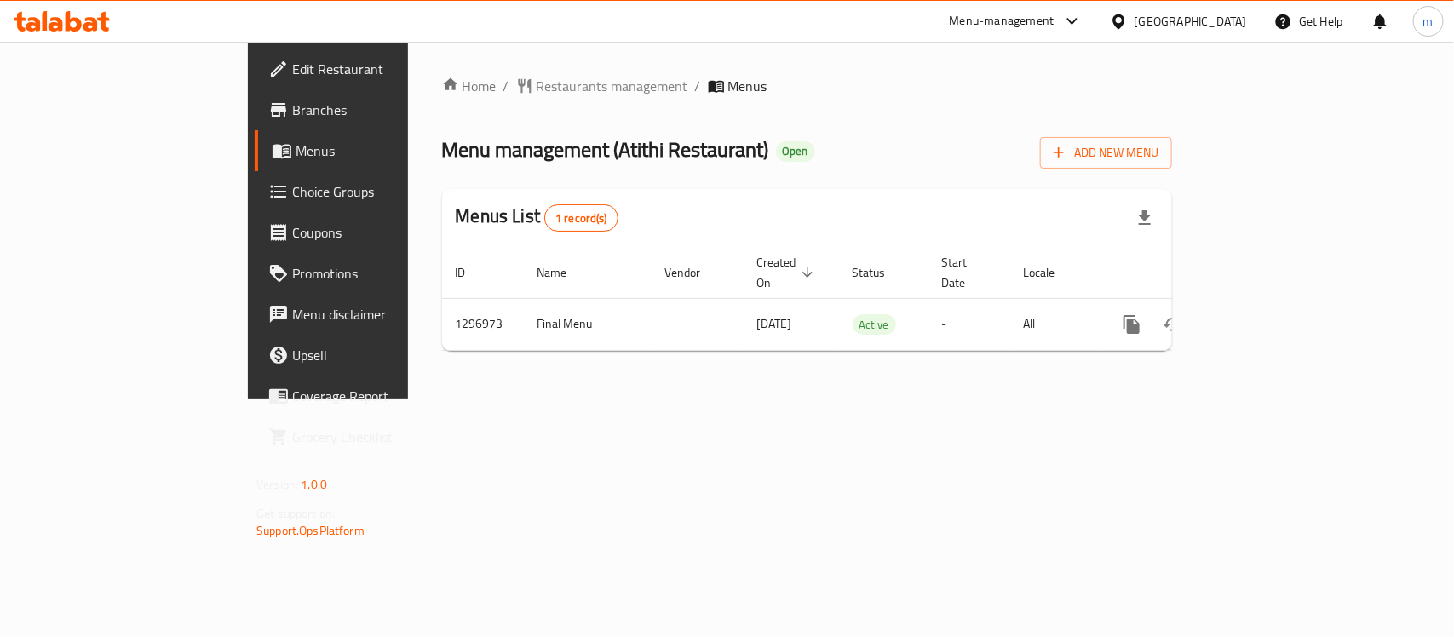
click at [1156, 13] on div "United Arab Emirates" at bounding box center [1190, 21] width 112 height 19
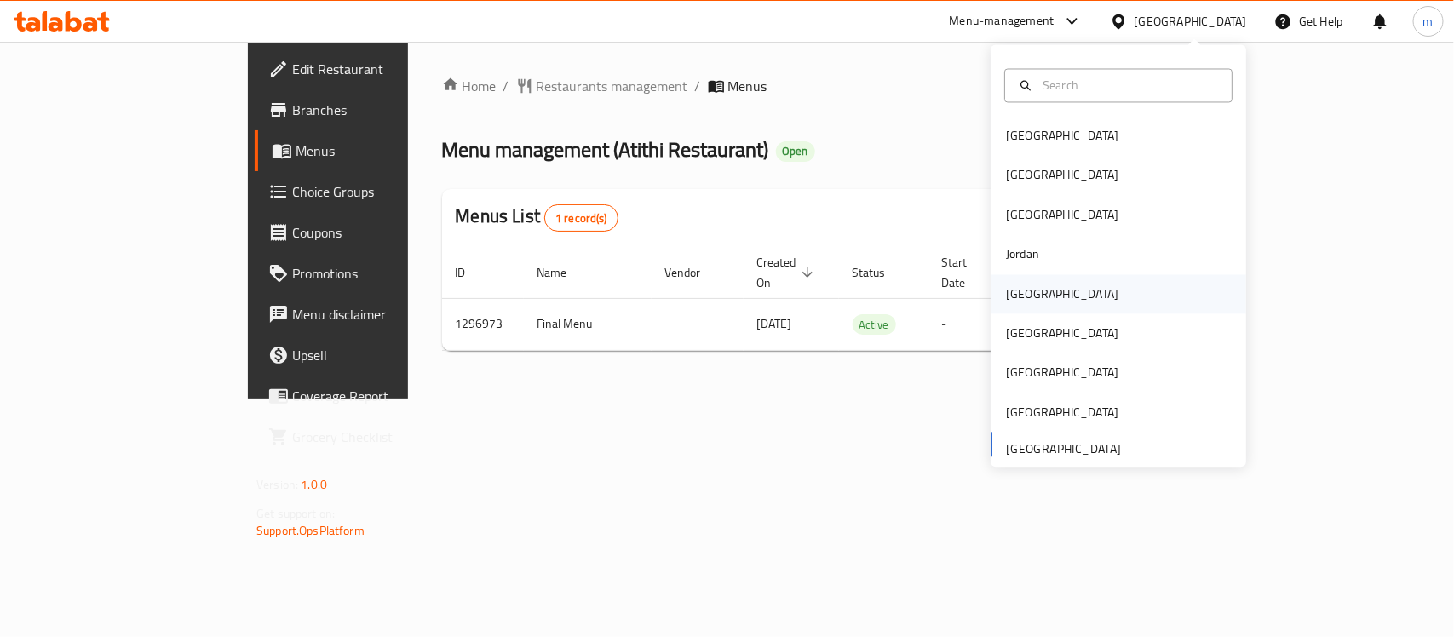
click at [1022, 296] on div "[GEOGRAPHIC_DATA]" at bounding box center [1062, 293] width 112 height 19
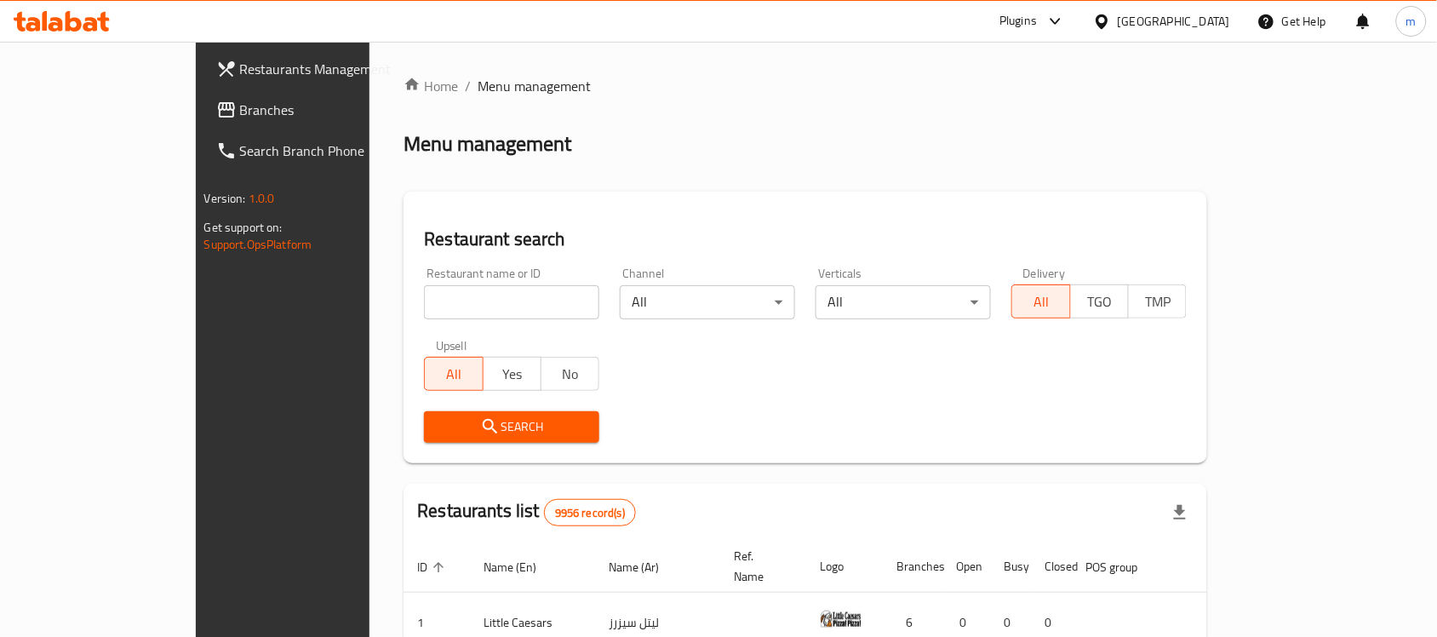
click at [240, 100] on span "Branches" at bounding box center [331, 110] width 182 height 20
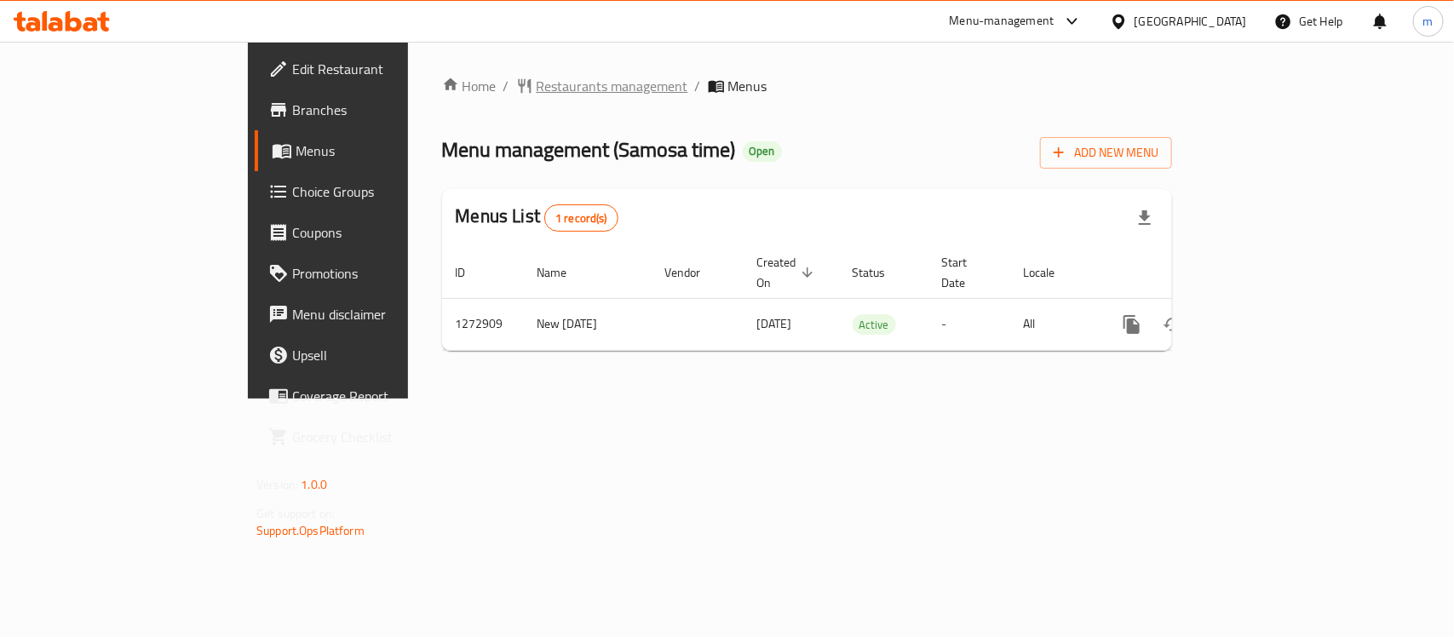
click at [536, 83] on span "Restaurants management" at bounding box center [612, 86] width 152 height 20
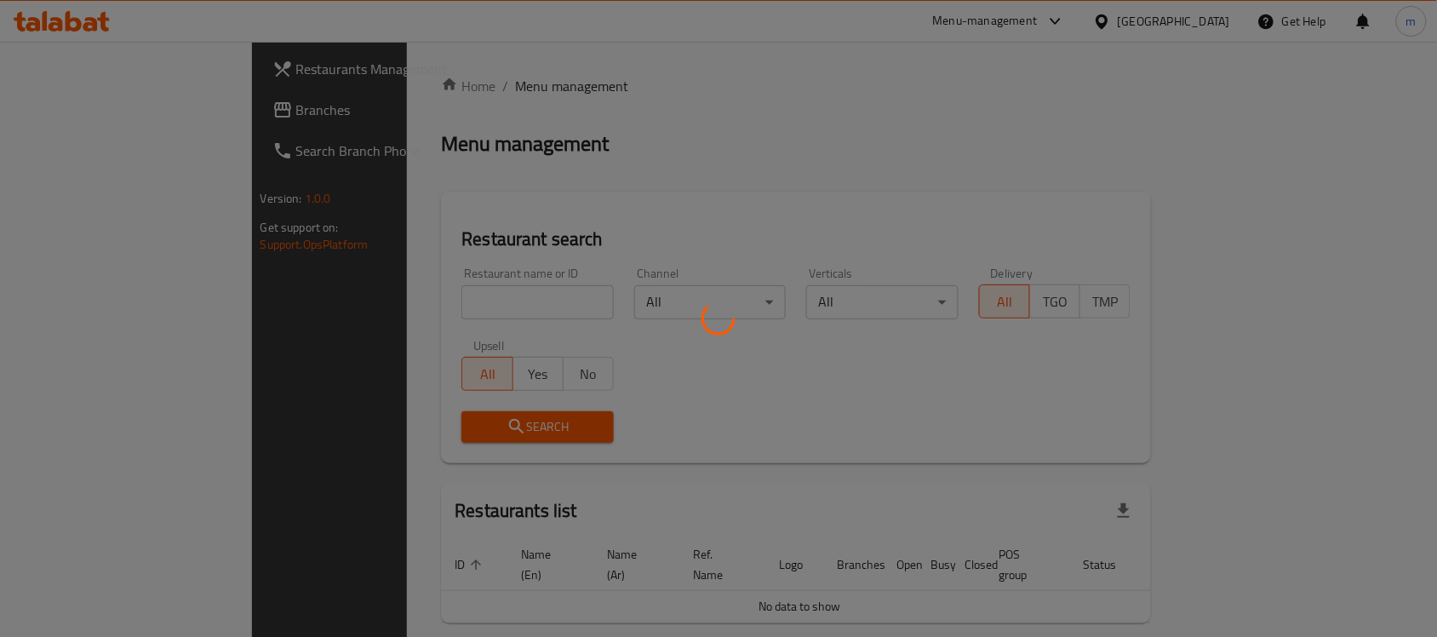
click at [146, 122] on div at bounding box center [718, 318] width 1437 height 637
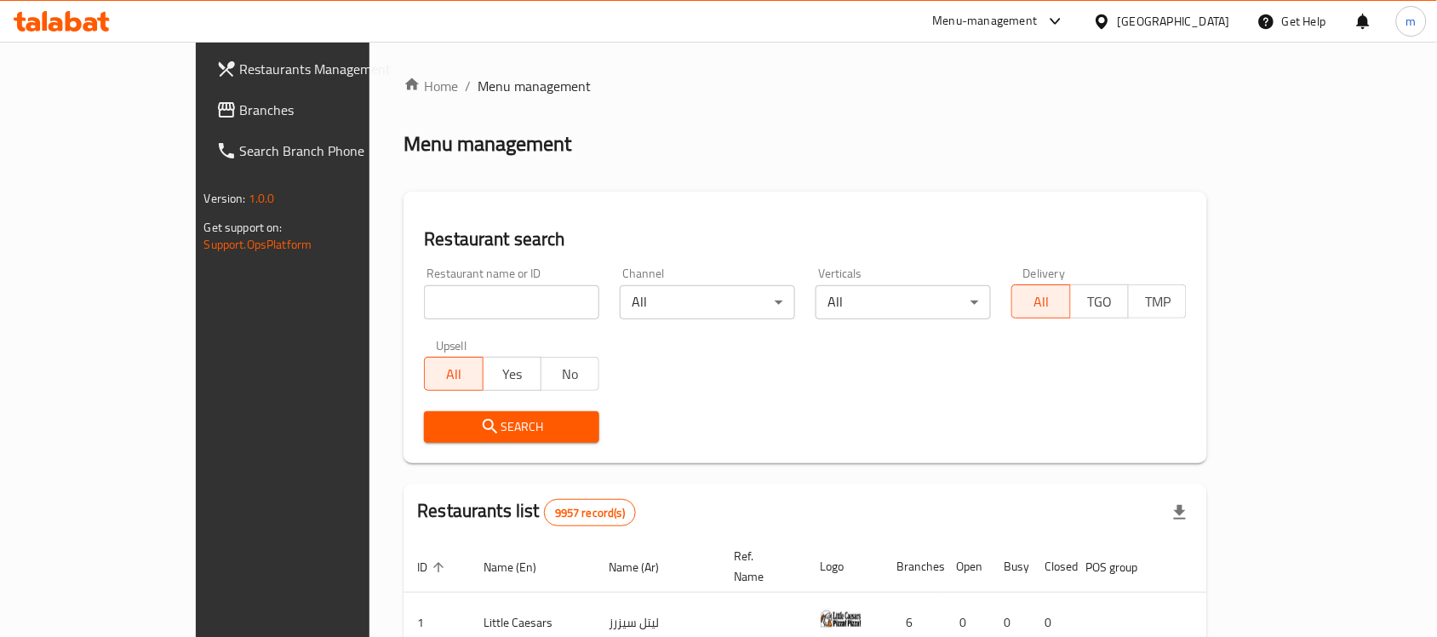
click at [203, 122] on link "Branches" at bounding box center [319, 109] width 233 height 41
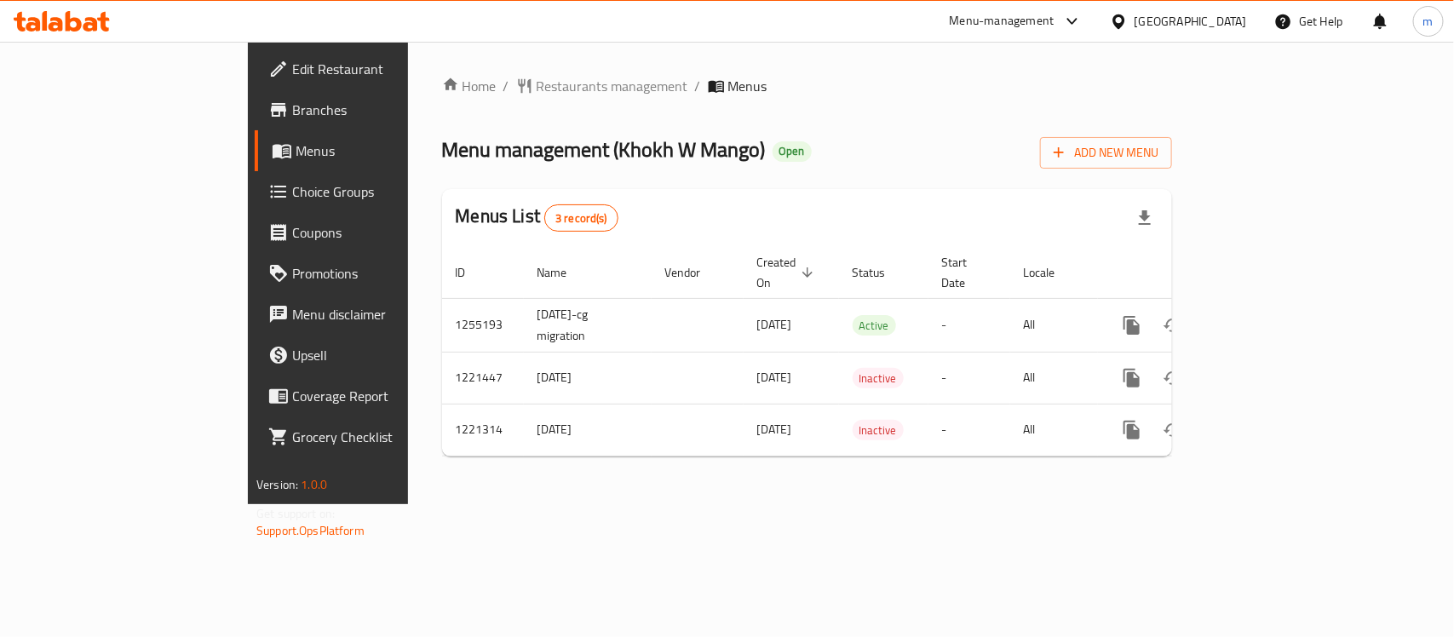
click at [1218, 23] on div "[GEOGRAPHIC_DATA]" at bounding box center [1190, 21] width 112 height 19
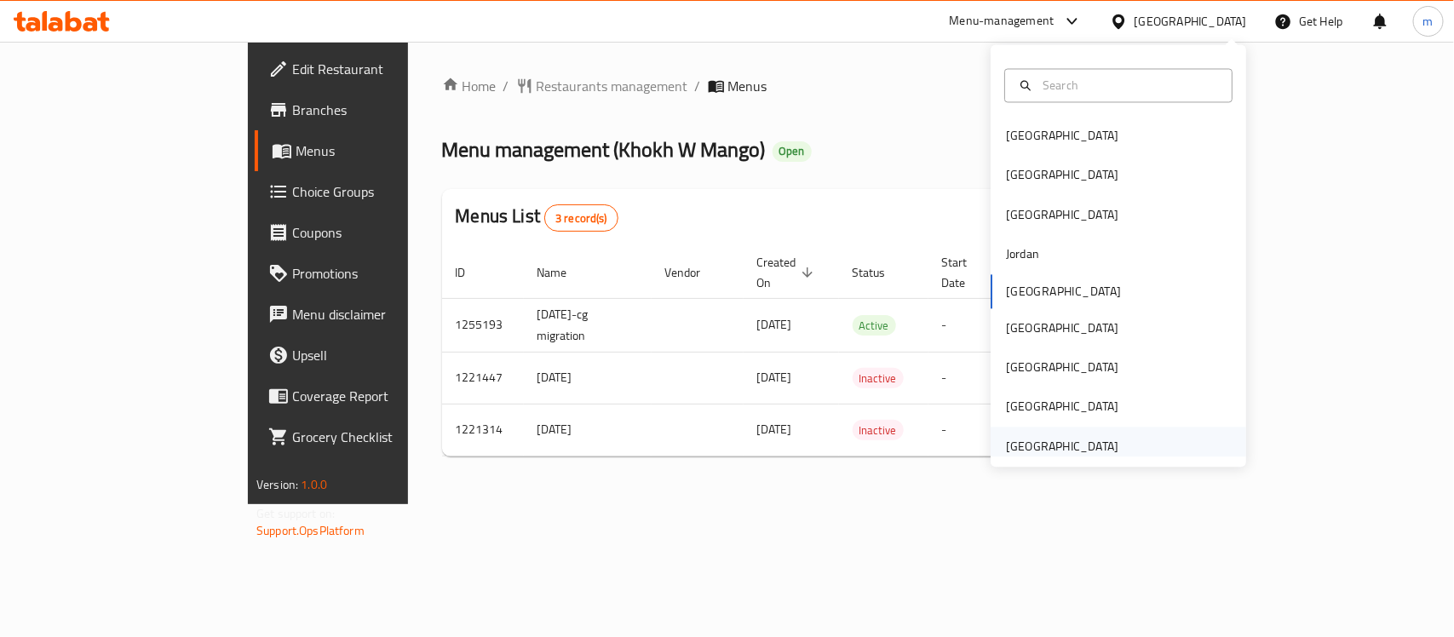
click at [1044, 445] on div "[GEOGRAPHIC_DATA]" at bounding box center [1062, 446] width 112 height 19
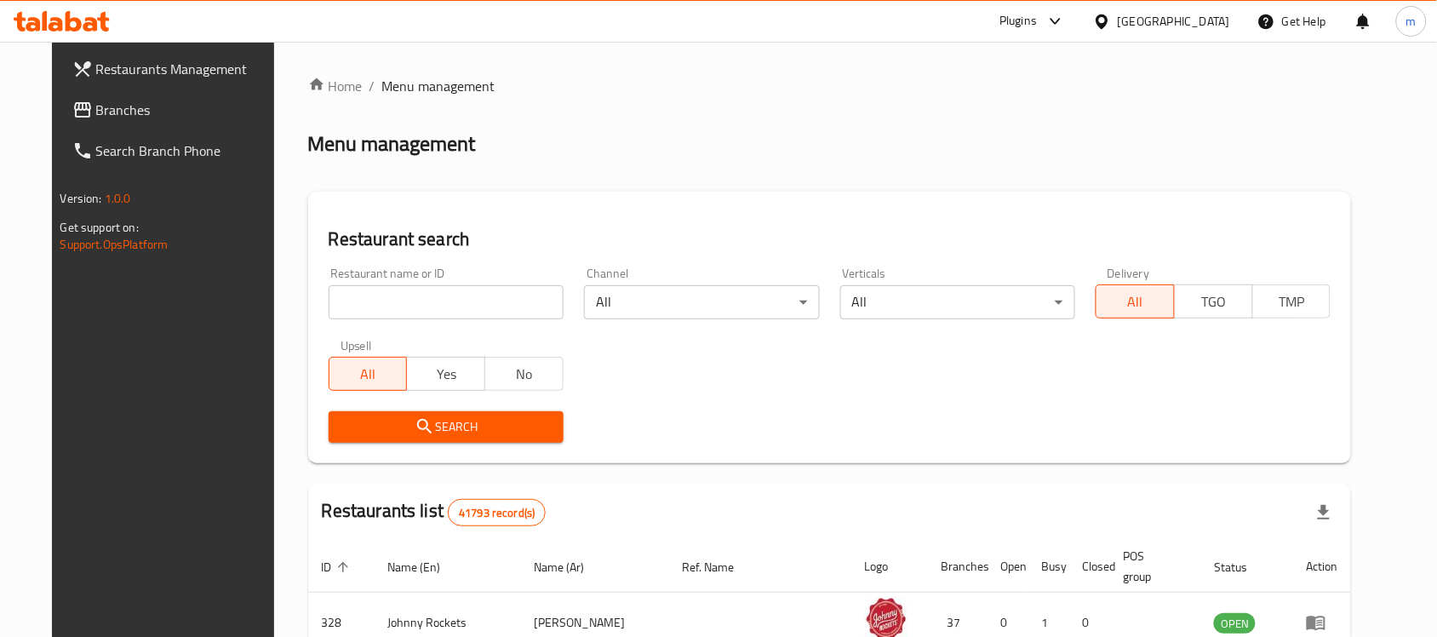
click at [99, 106] on span "Branches" at bounding box center [187, 110] width 182 height 20
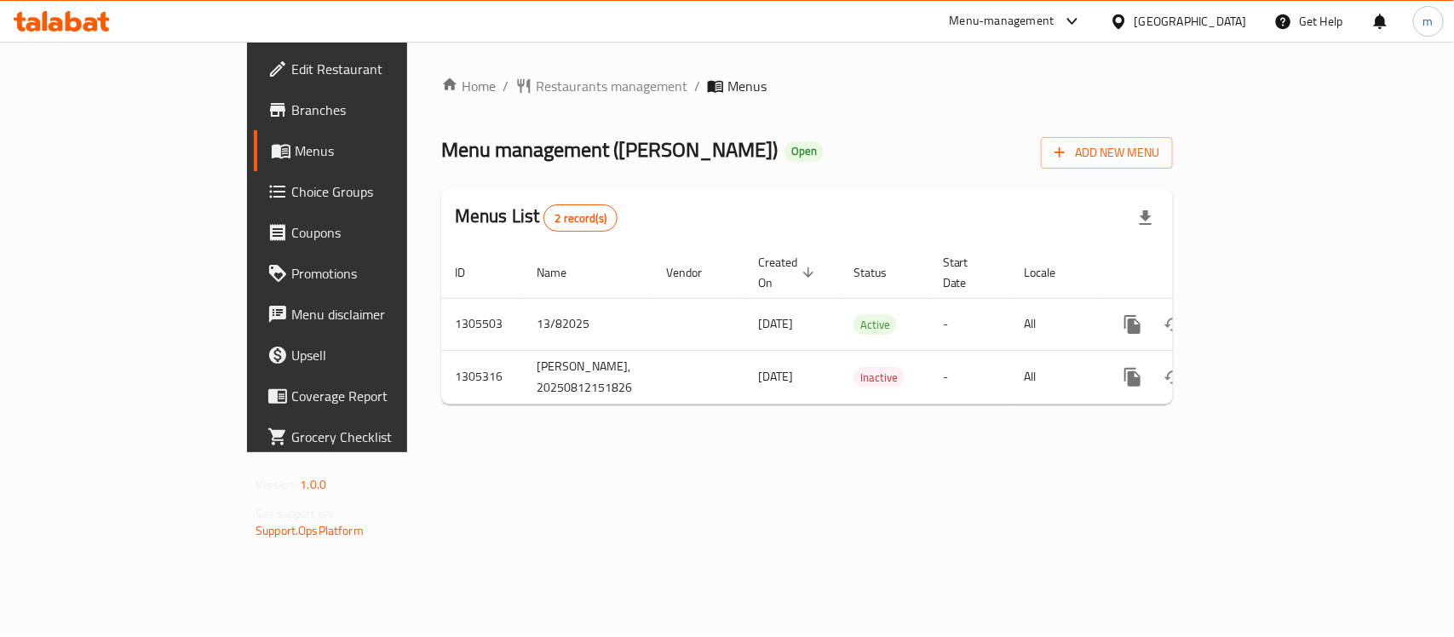
click at [1190, 10] on div "[GEOGRAPHIC_DATA]" at bounding box center [1178, 21] width 164 height 41
click at [1150, 18] on div "[GEOGRAPHIC_DATA]" at bounding box center [1190, 21] width 112 height 19
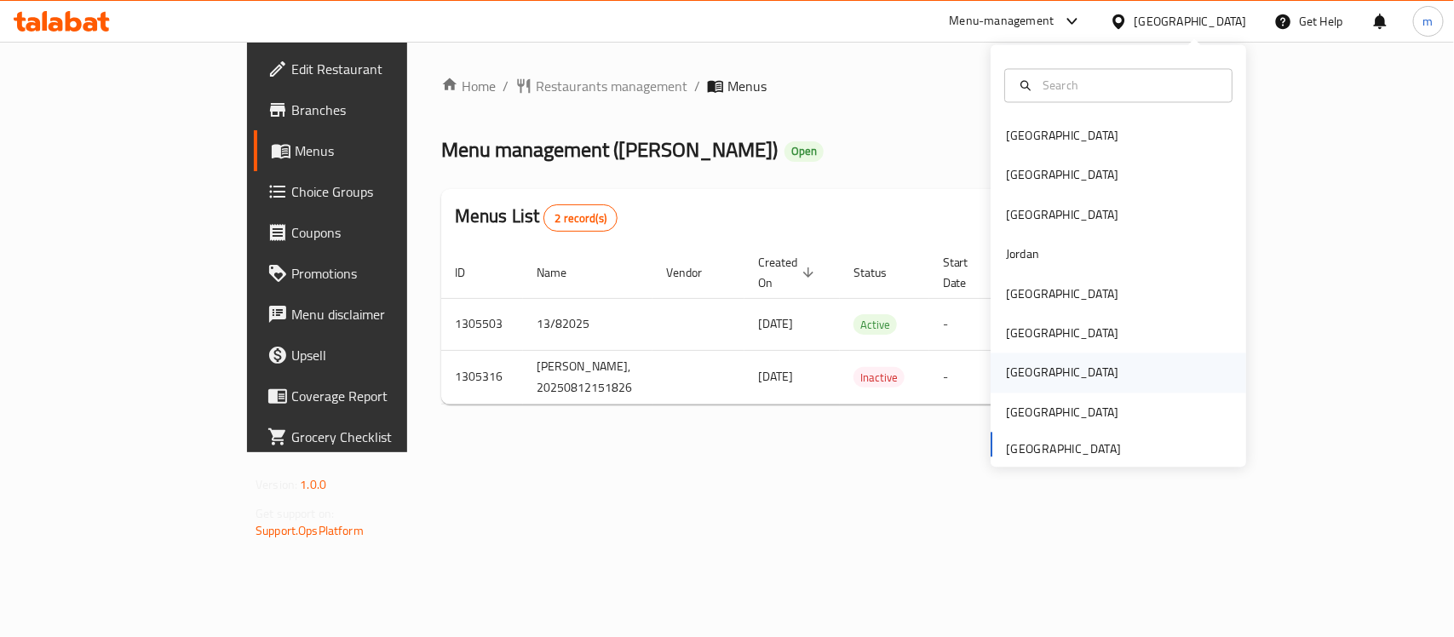
click at [1029, 377] on div "[GEOGRAPHIC_DATA]" at bounding box center [1062, 372] width 140 height 39
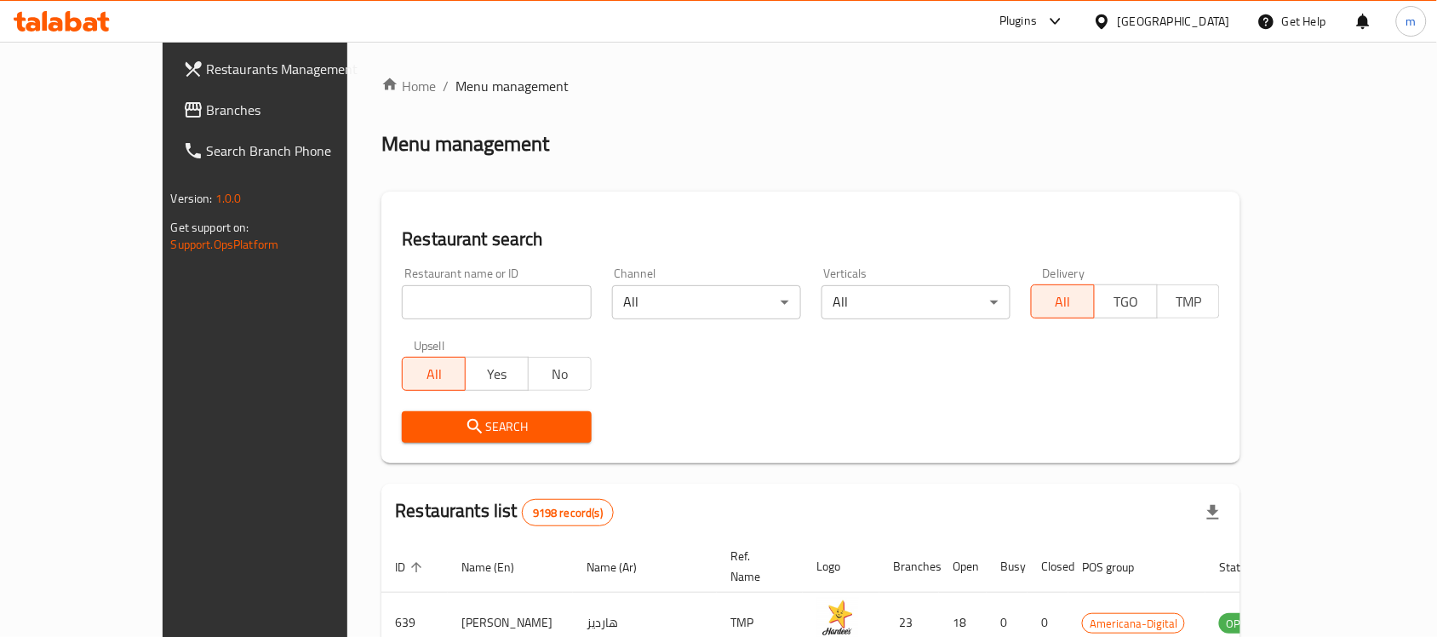
click at [169, 121] on link "Branches" at bounding box center [285, 109] width 233 height 41
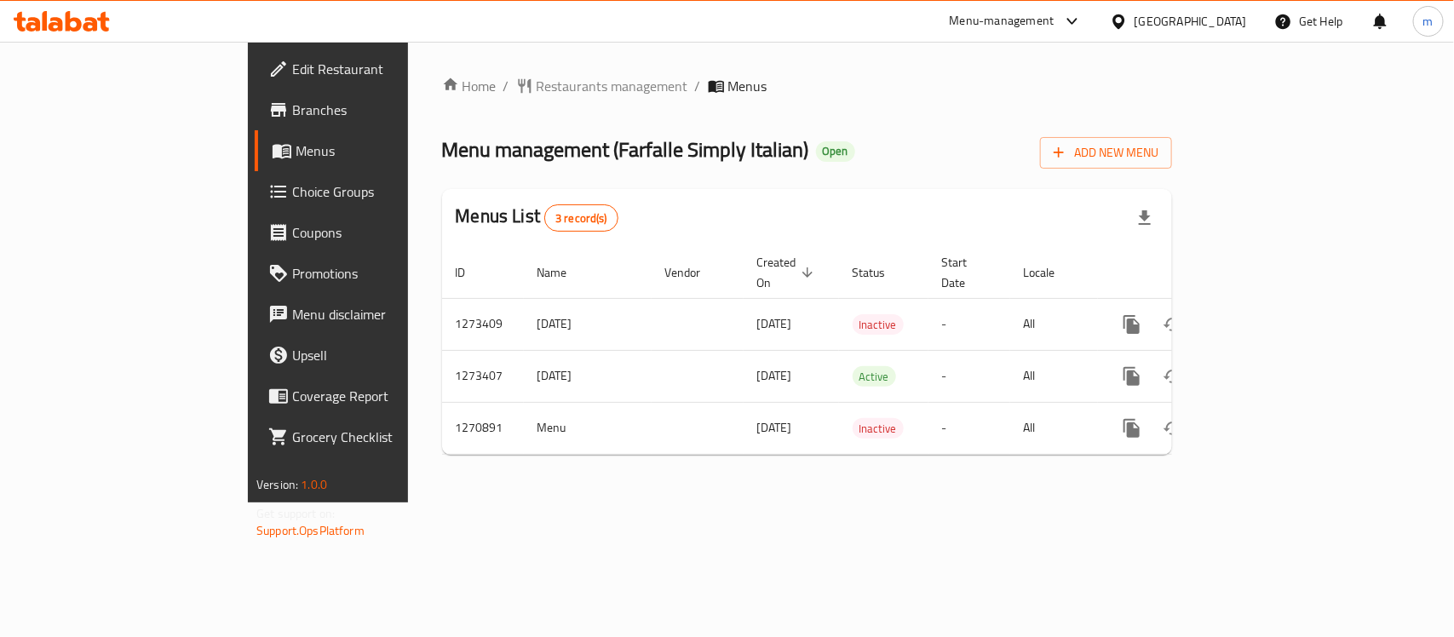
click at [1127, 27] on icon at bounding box center [1119, 22] width 18 height 18
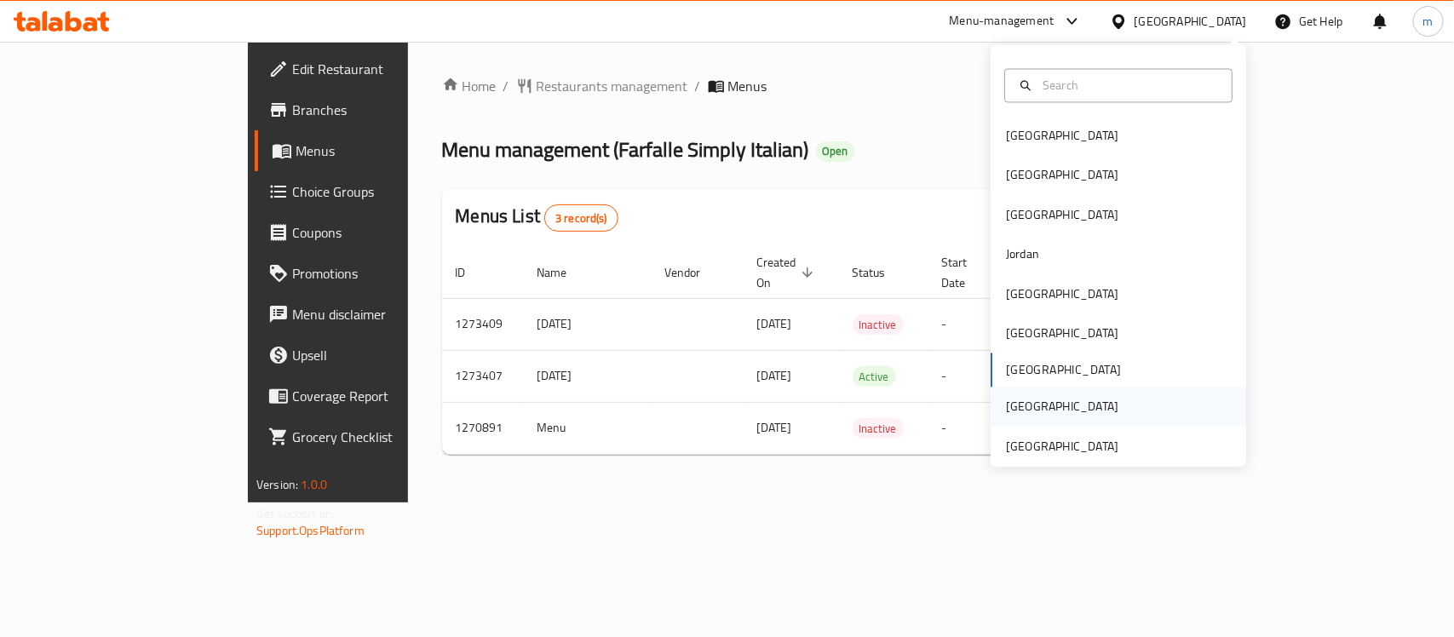
click at [1061, 424] on div "Saudi Arabia" at bounding box center [1062, 406] width 140 height 39
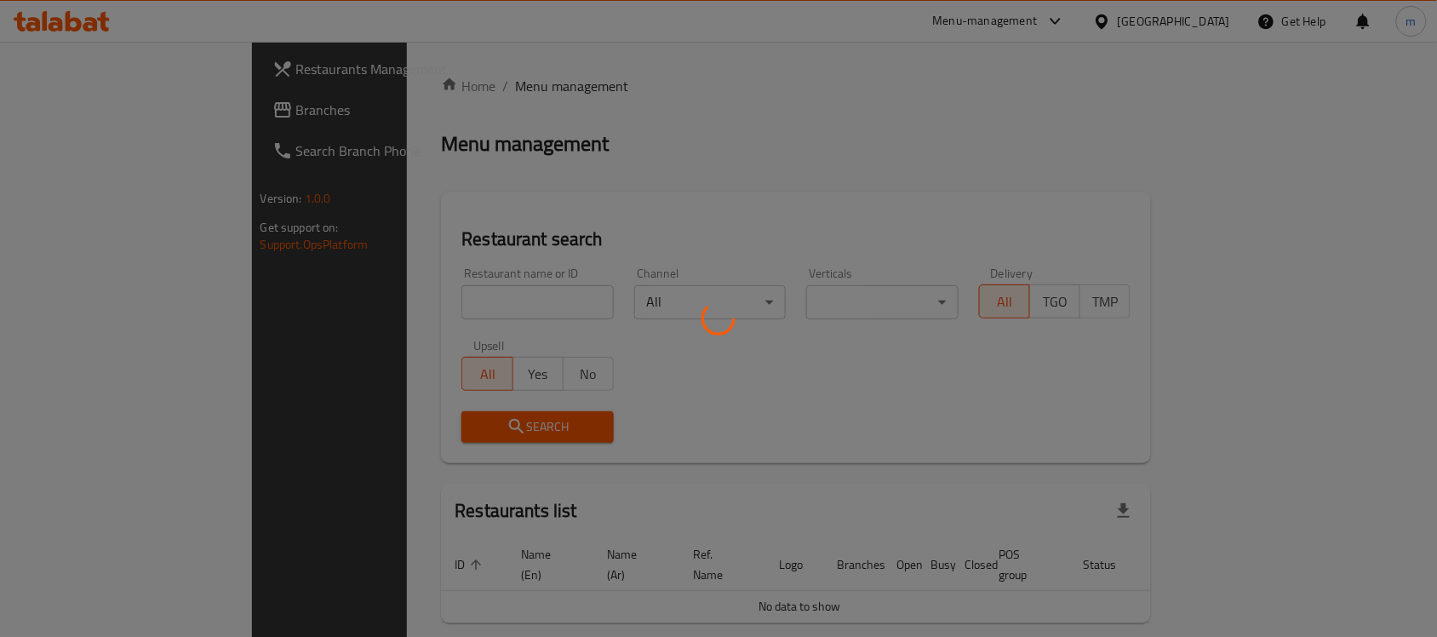
click at [87, 104] on div at bounding box center [718, 318] width 1437 height 637
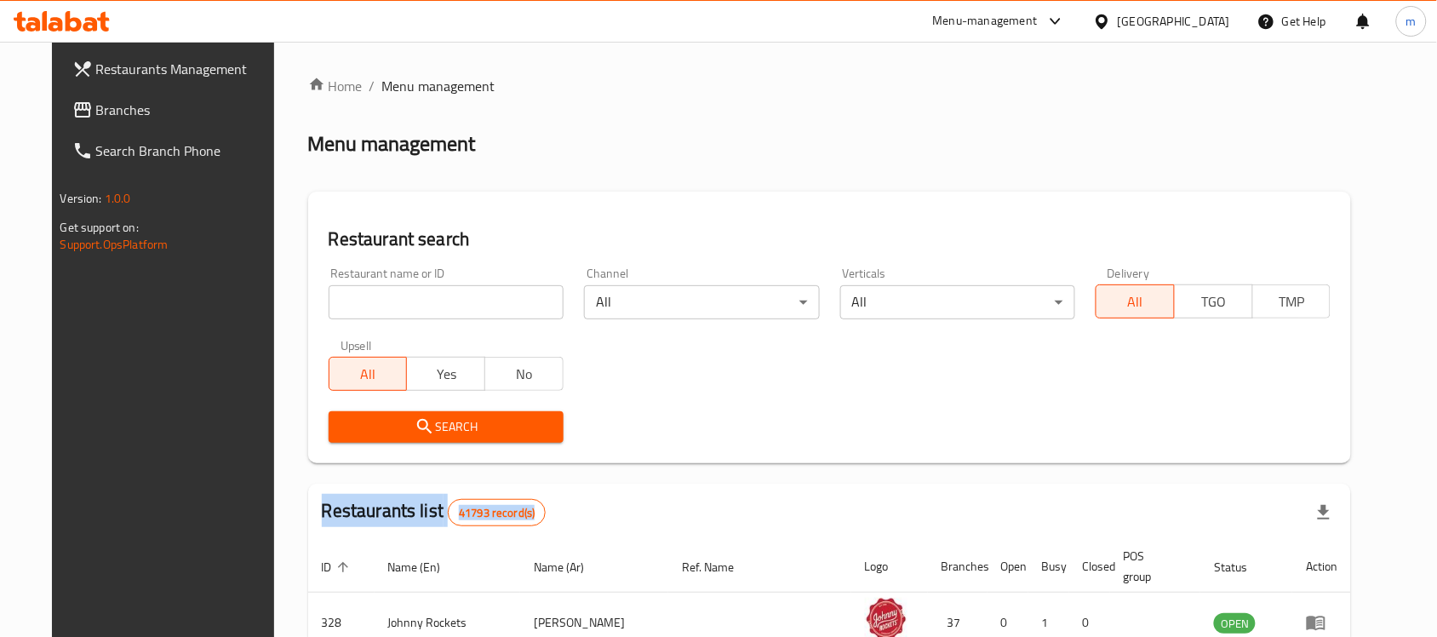
click at [96, 104] on span "Branches" at bounding box center [187, 110] width 182 height 20
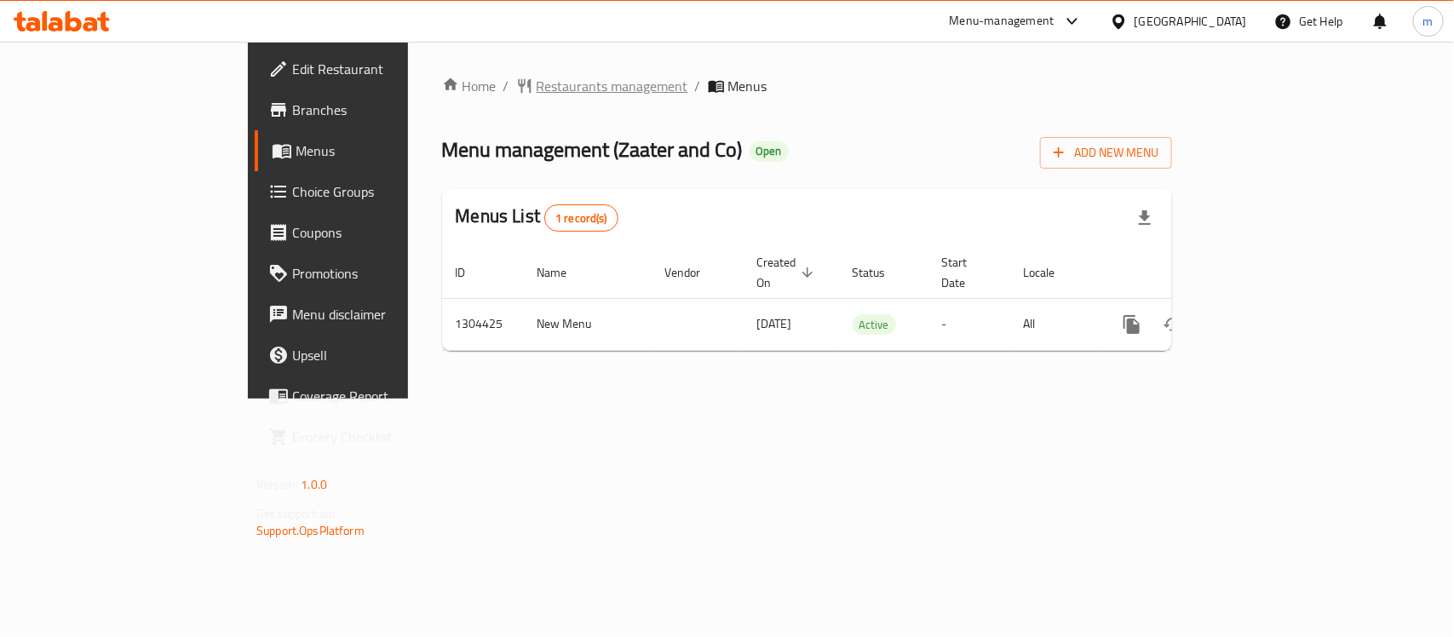
click at [536, 95] on span "Restaurants management" at bounding box center [612, 86] width 152 height 20
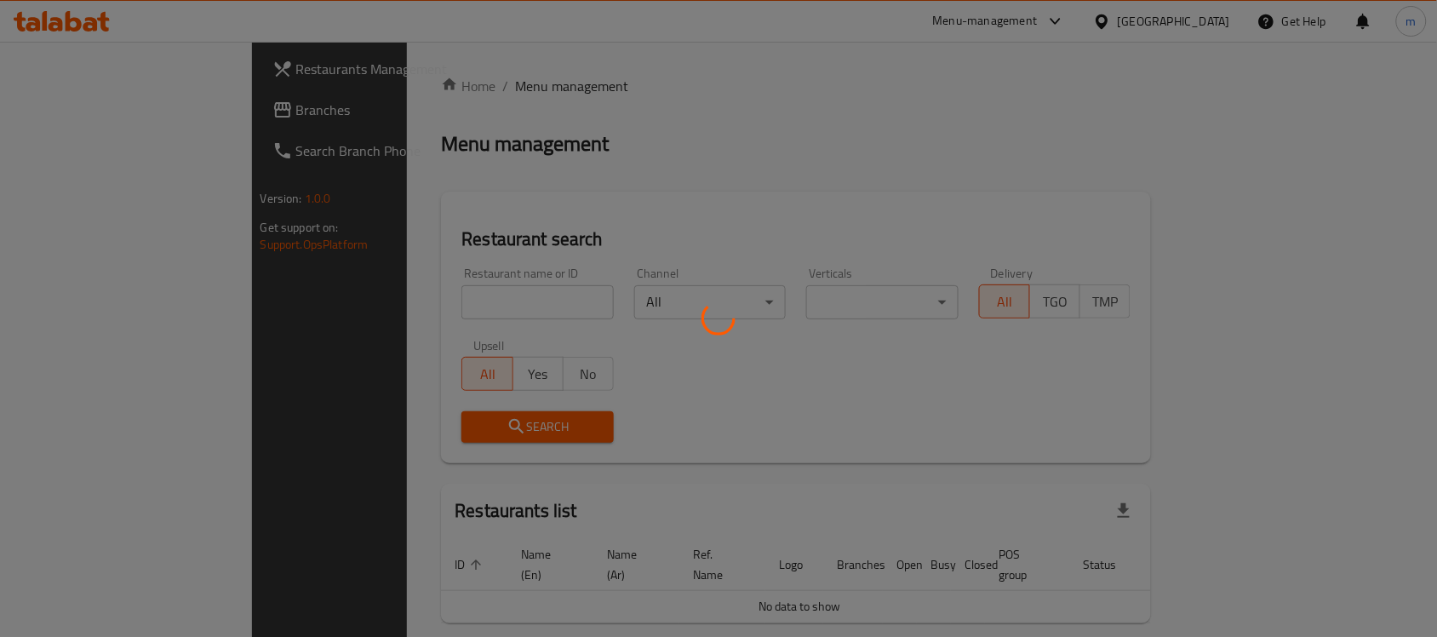
click at [92, 116] on div at bounding box center [718, 318] width 1437 height 637
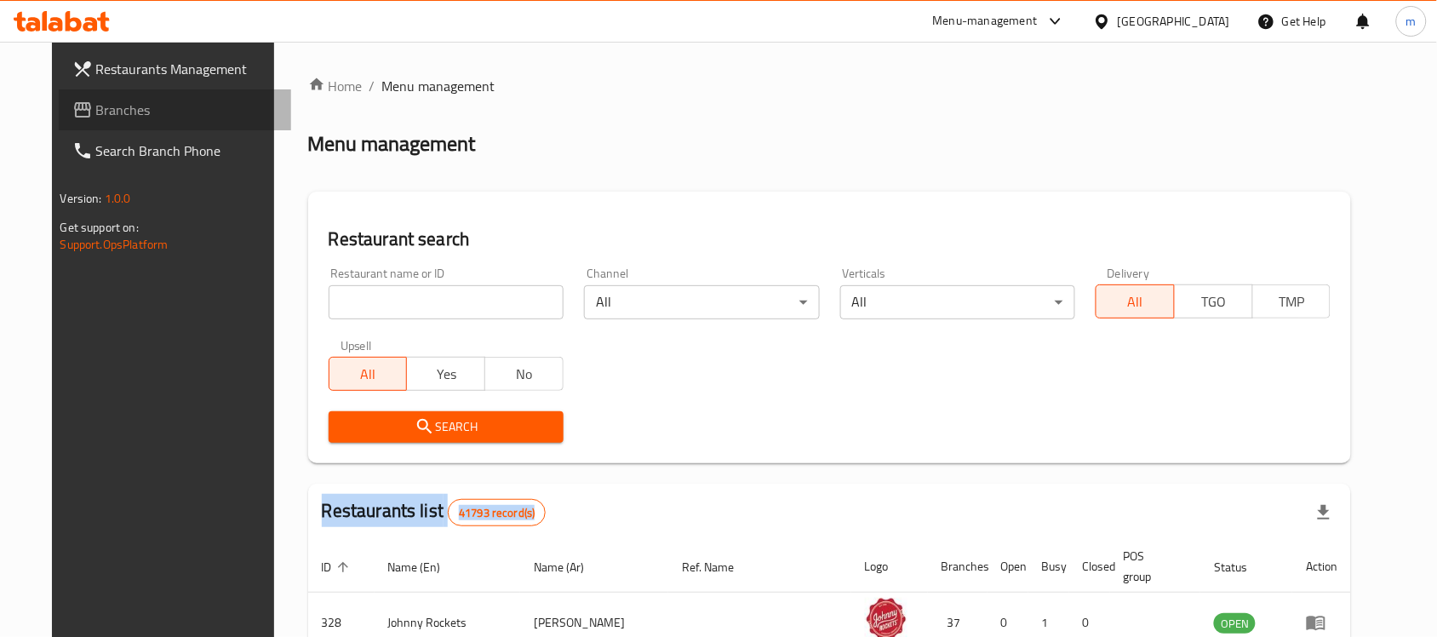
click at [96, 116] on span "Branches" at bounding box center [187, 110] width 182 height 20
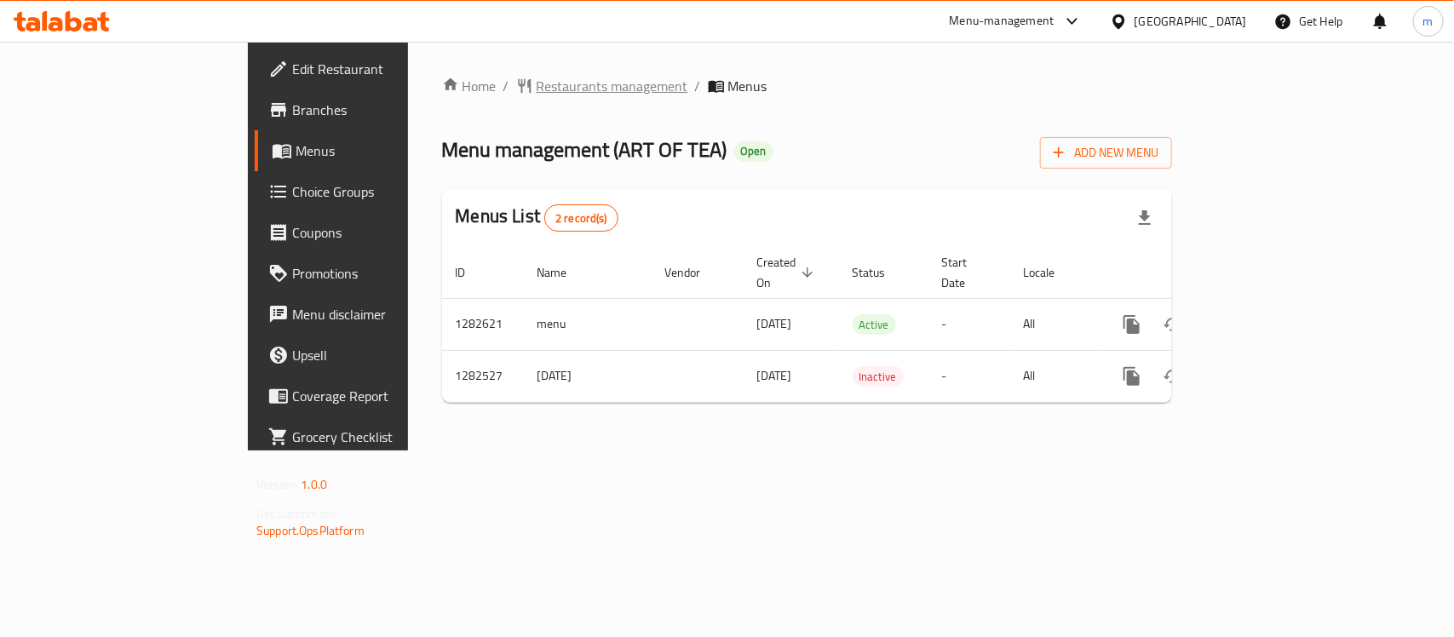
click at [536, 95] on span "Restaurants management" at bounding box center [612, 86] width 152 height 20
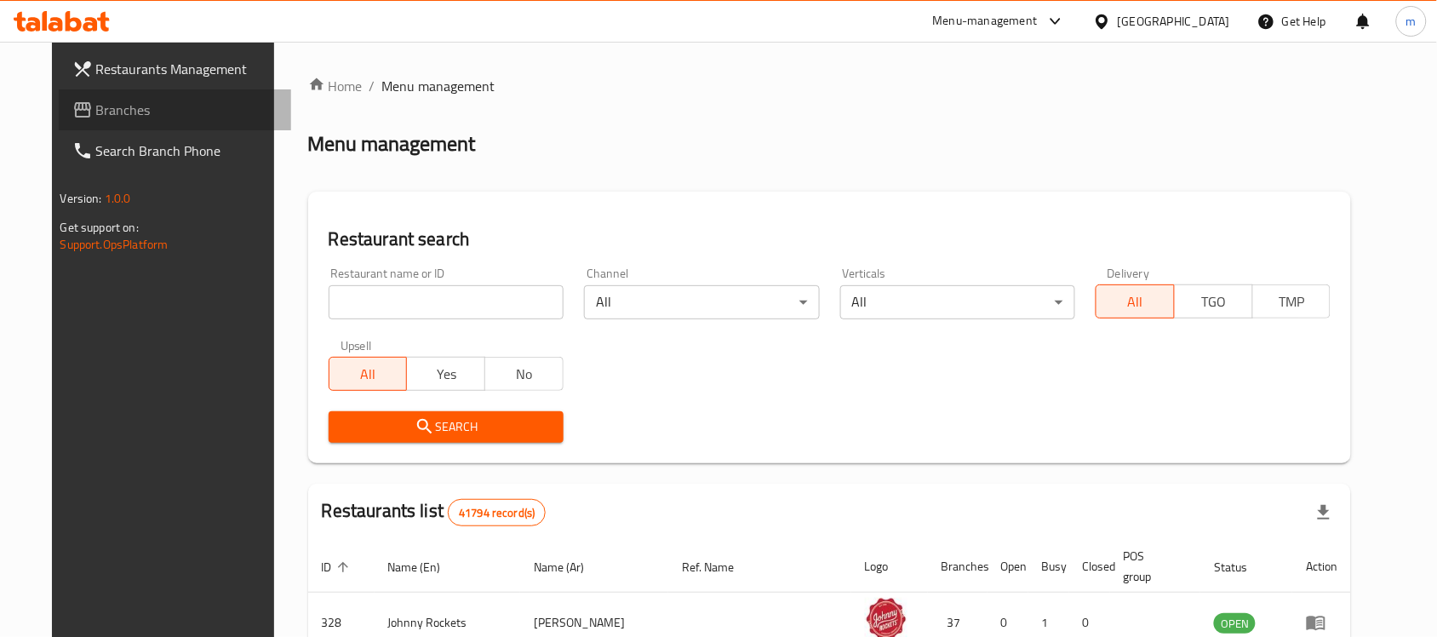
click at [105, 95] on link "Branches" at bounding box center [175, 109] width 233 height 41
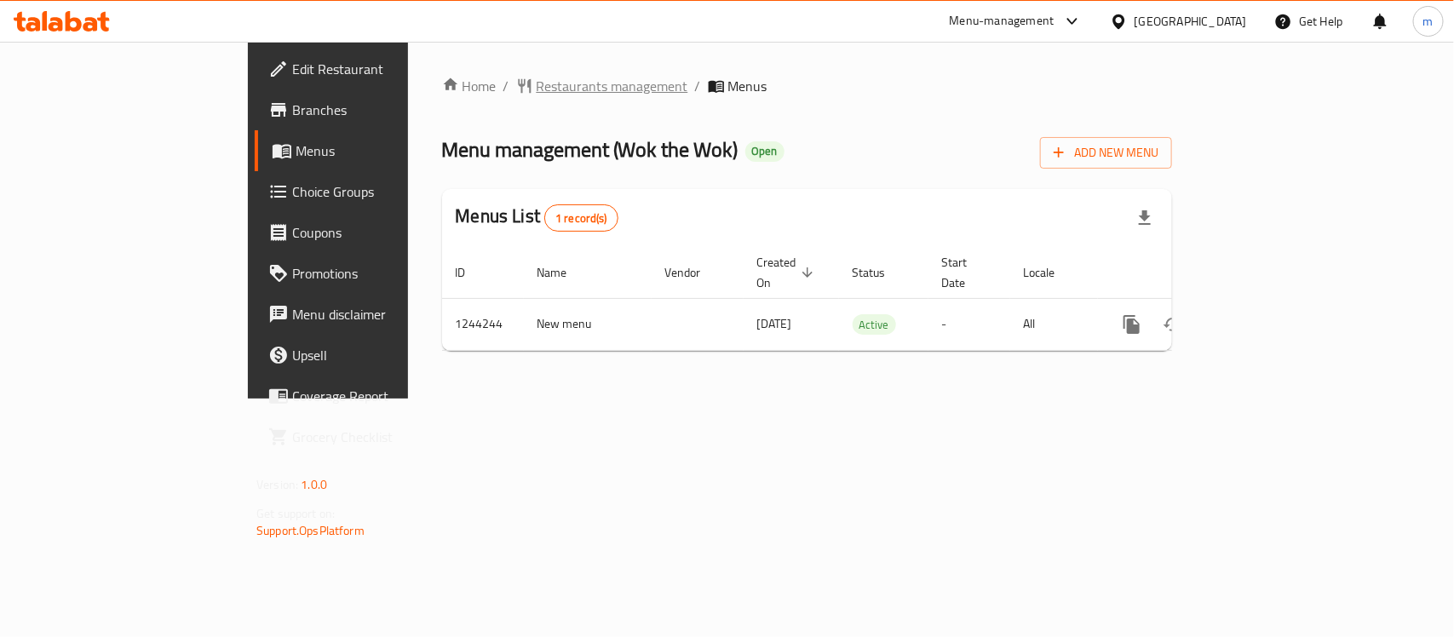
click at [536, 90] on span "Restaurants management" at bounding box center [612, 86] width 152 height 20
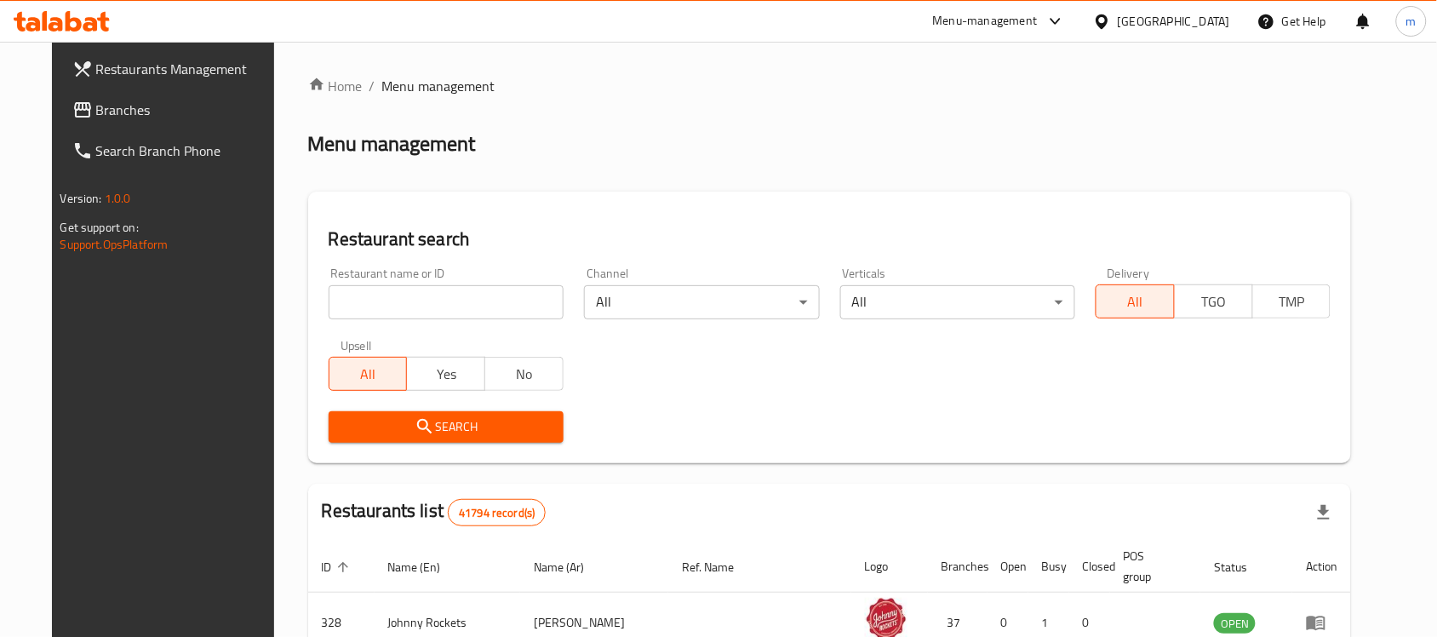
click at [112, 108] on span "Branches" at bounding box center [187, 110] width 182 height 20
